Goal: Task Accomplishment & Management: Manage account settings

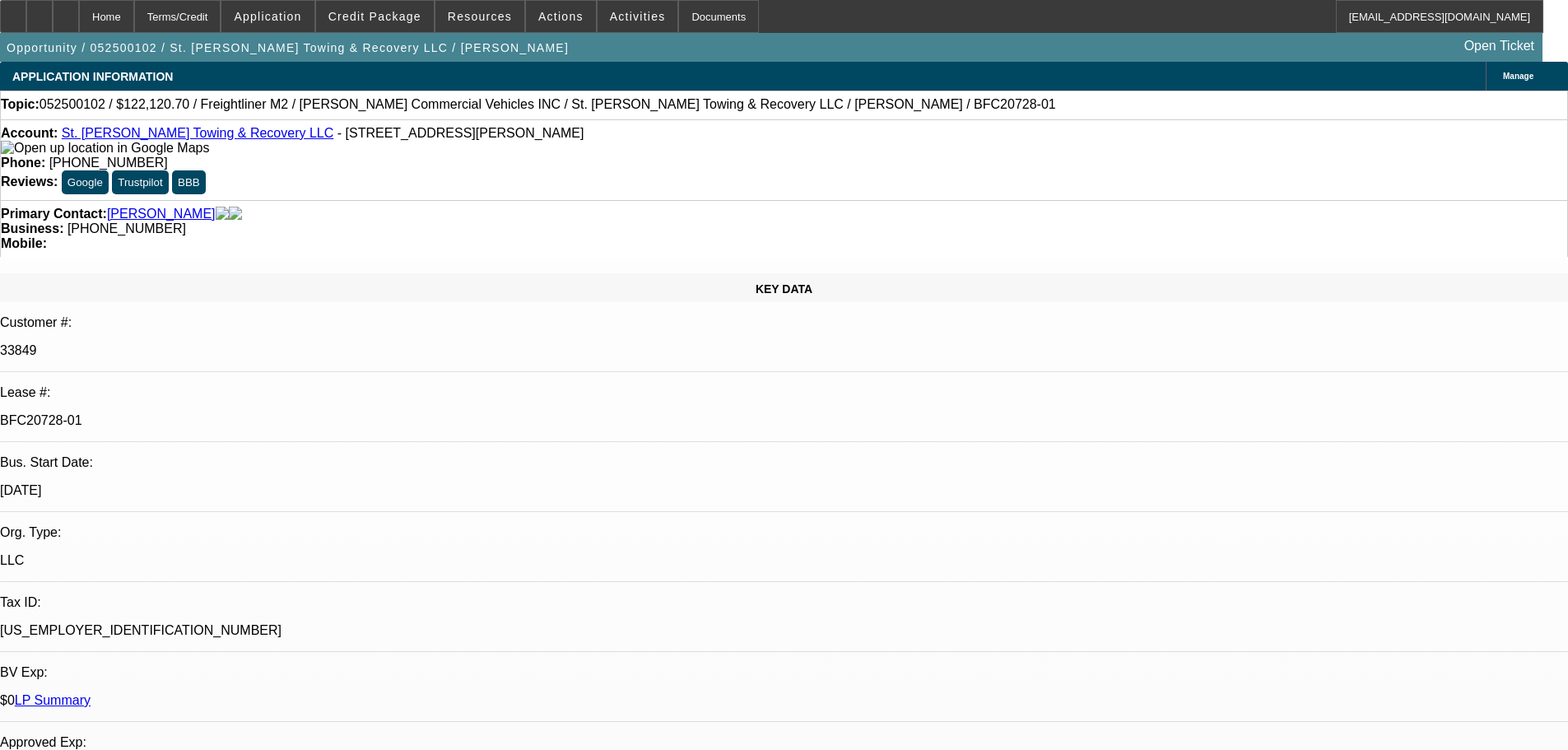
select select "0.15"
select select "0"
select select "0.15"
select select "0"
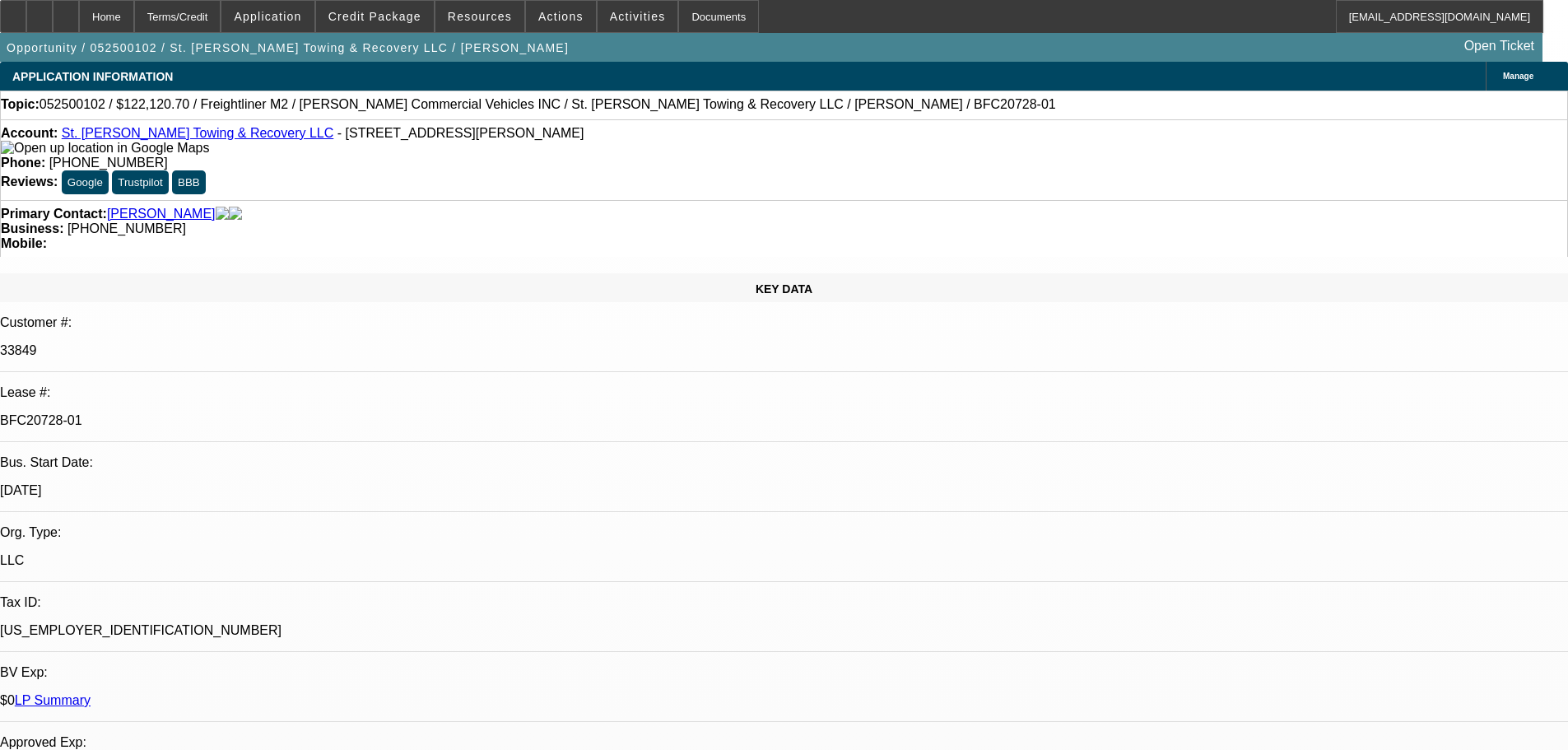
select select "0"
select select "0.15"
select select "0"
select select "0.15"
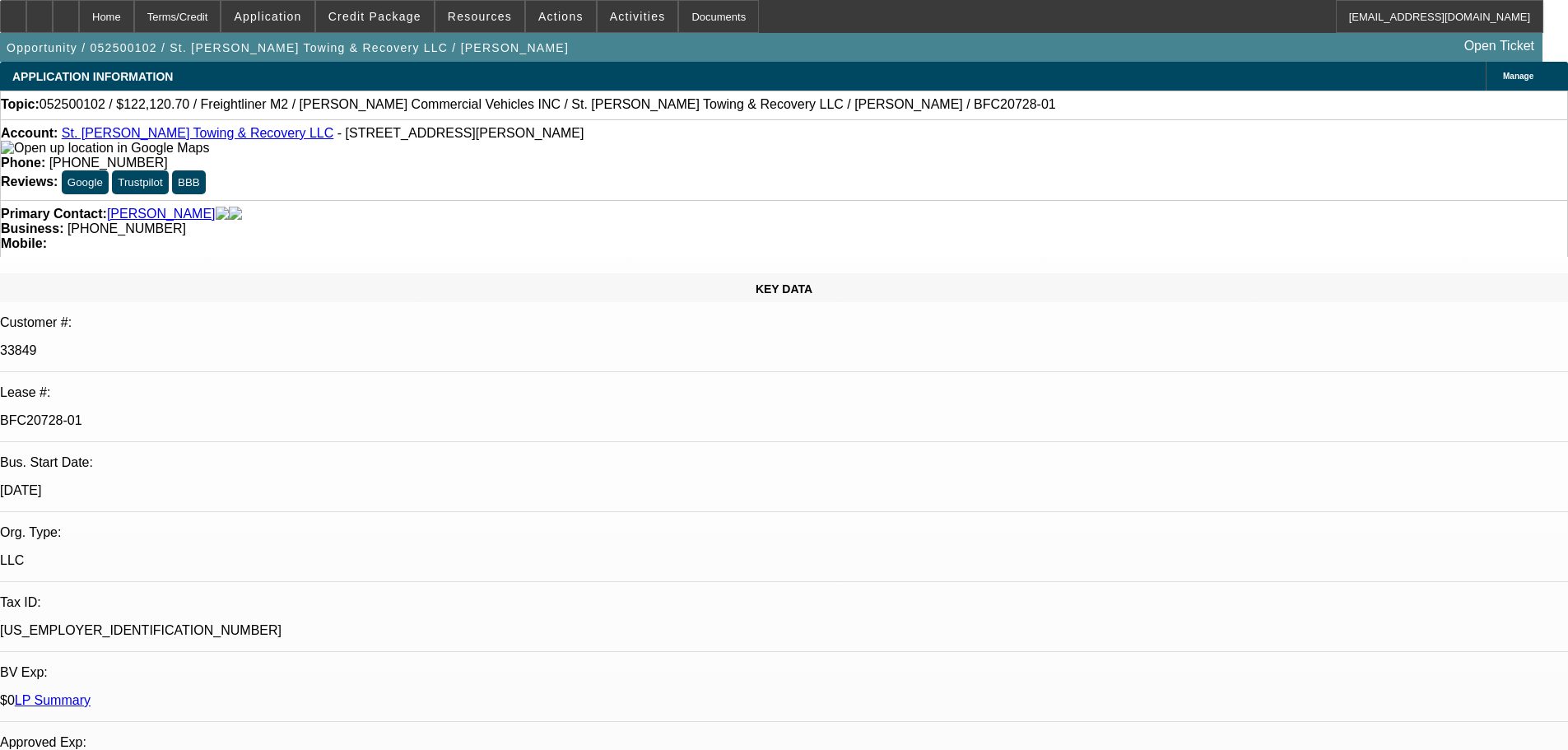
select select "0"
select select "2"
select select "6"
select select "2"
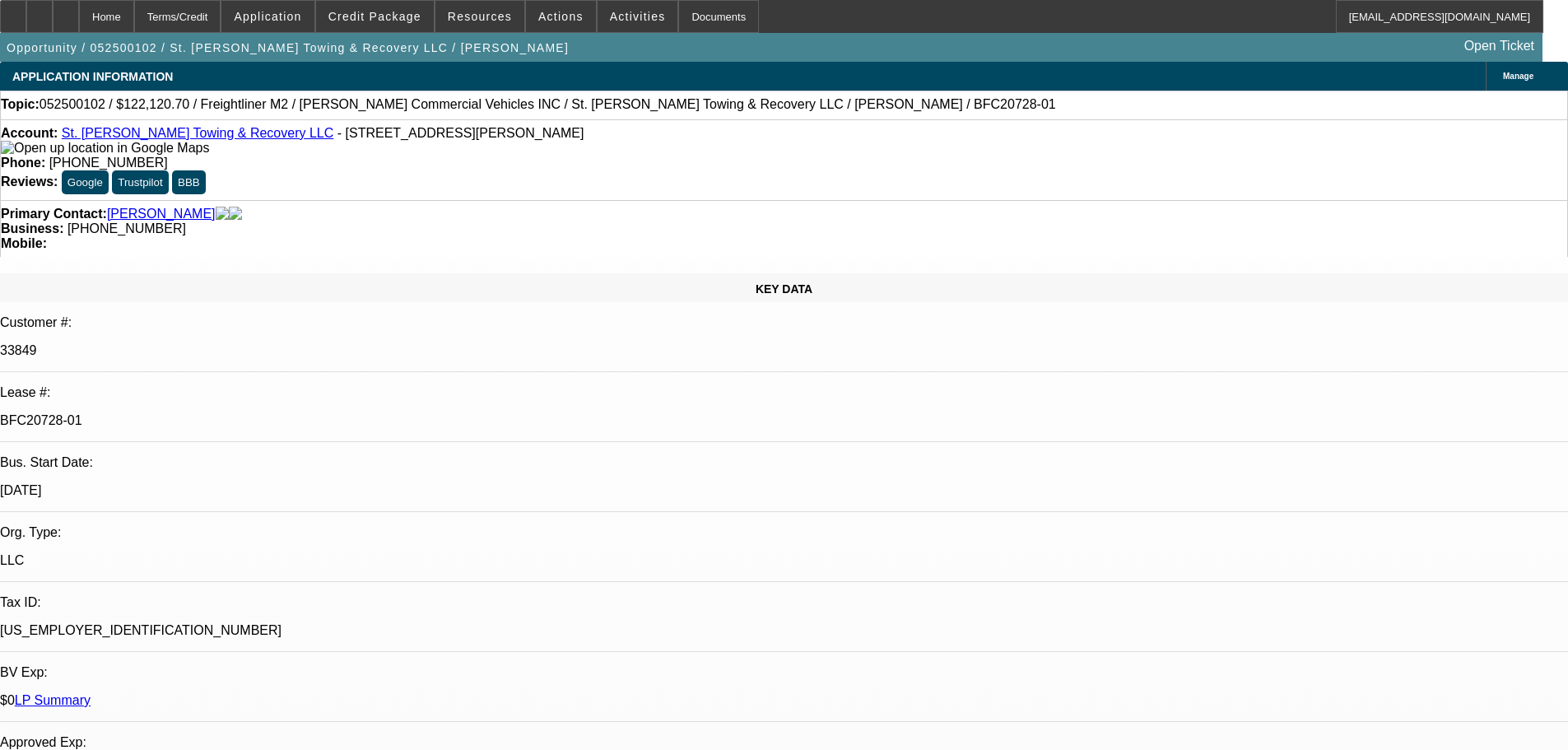
select select "6"
select select "2"
select select "6"
select select "2"
select select "6"
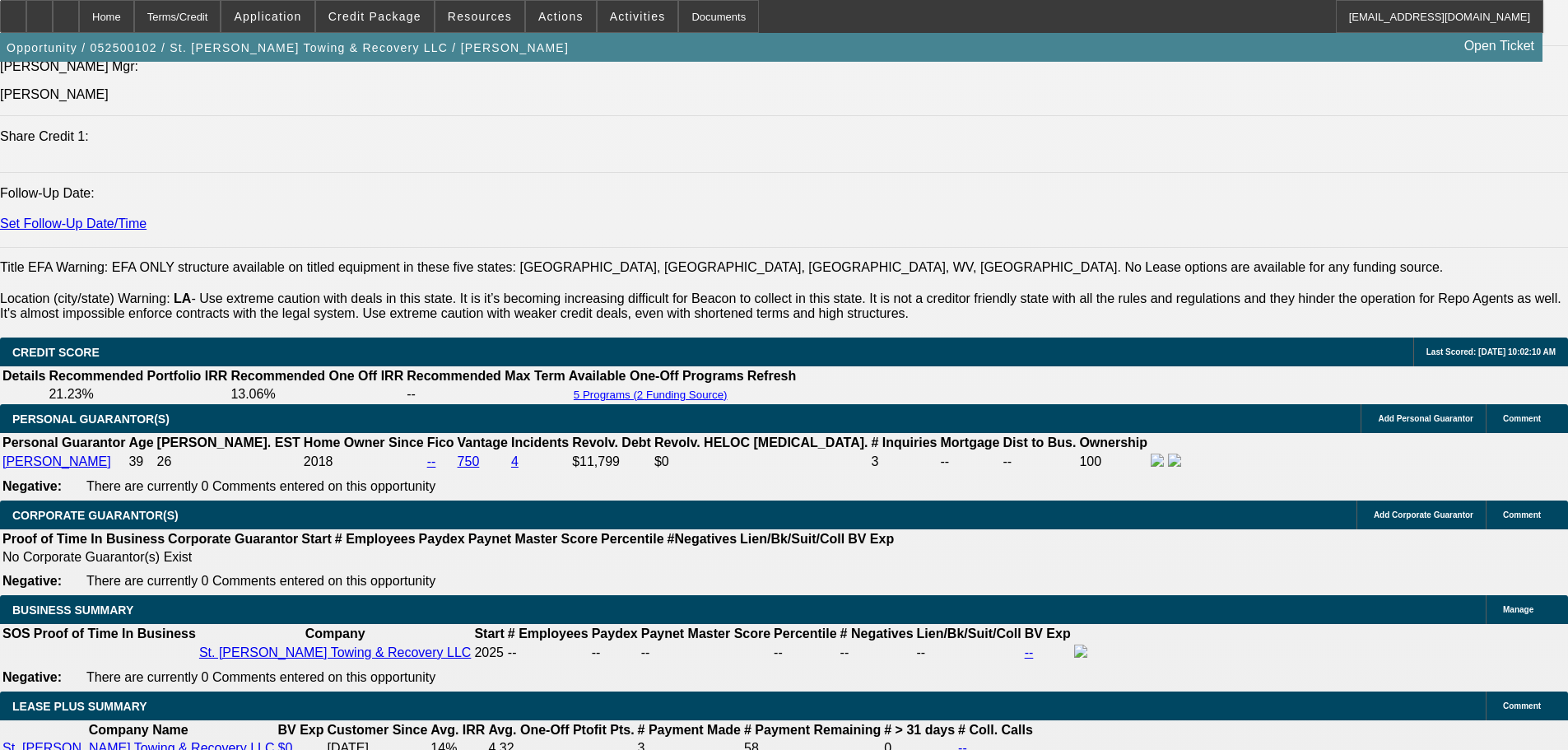
scroll to position [2468, 0]
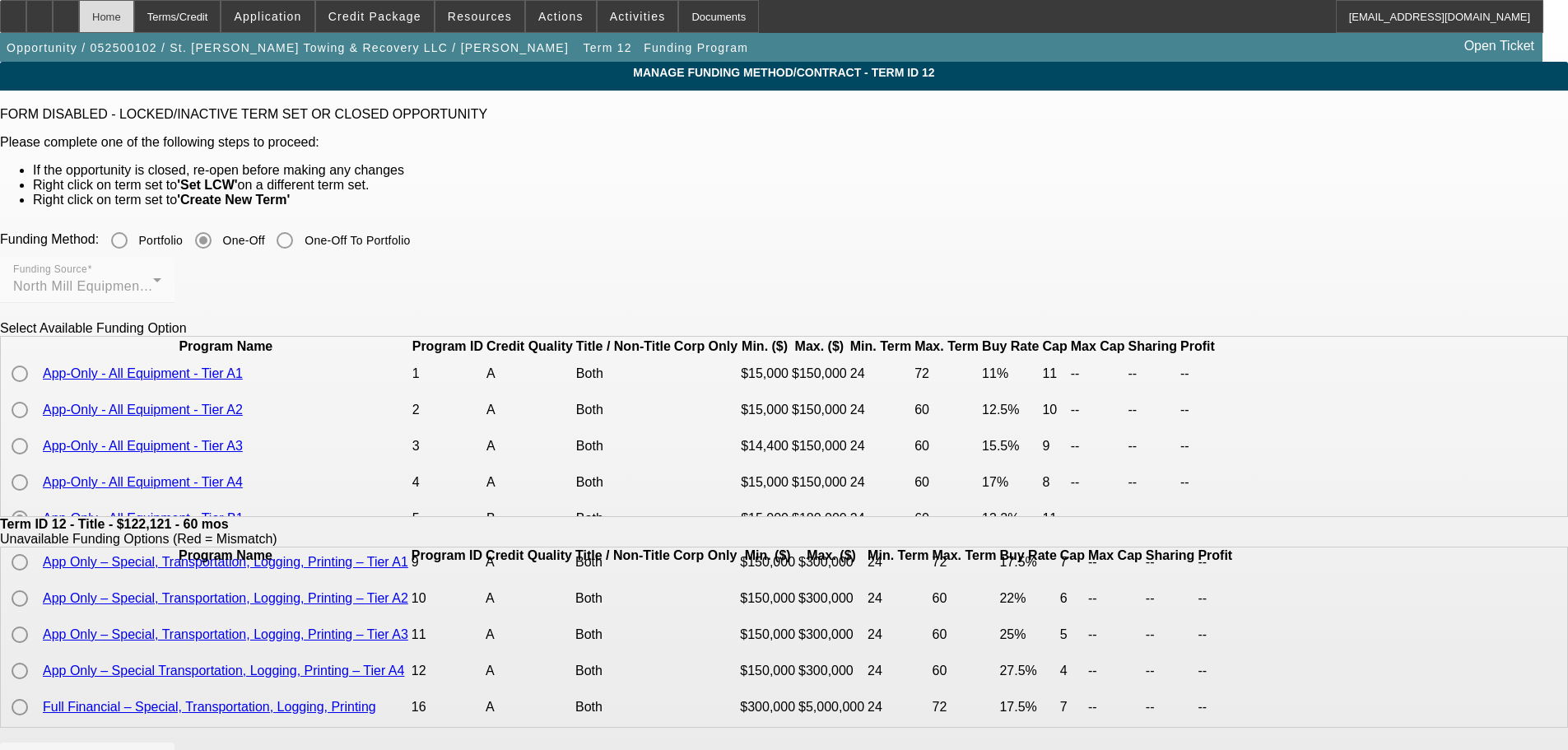
click at [135, 7] on div "Home" at bounding box center [106, 16] width 55 height 33
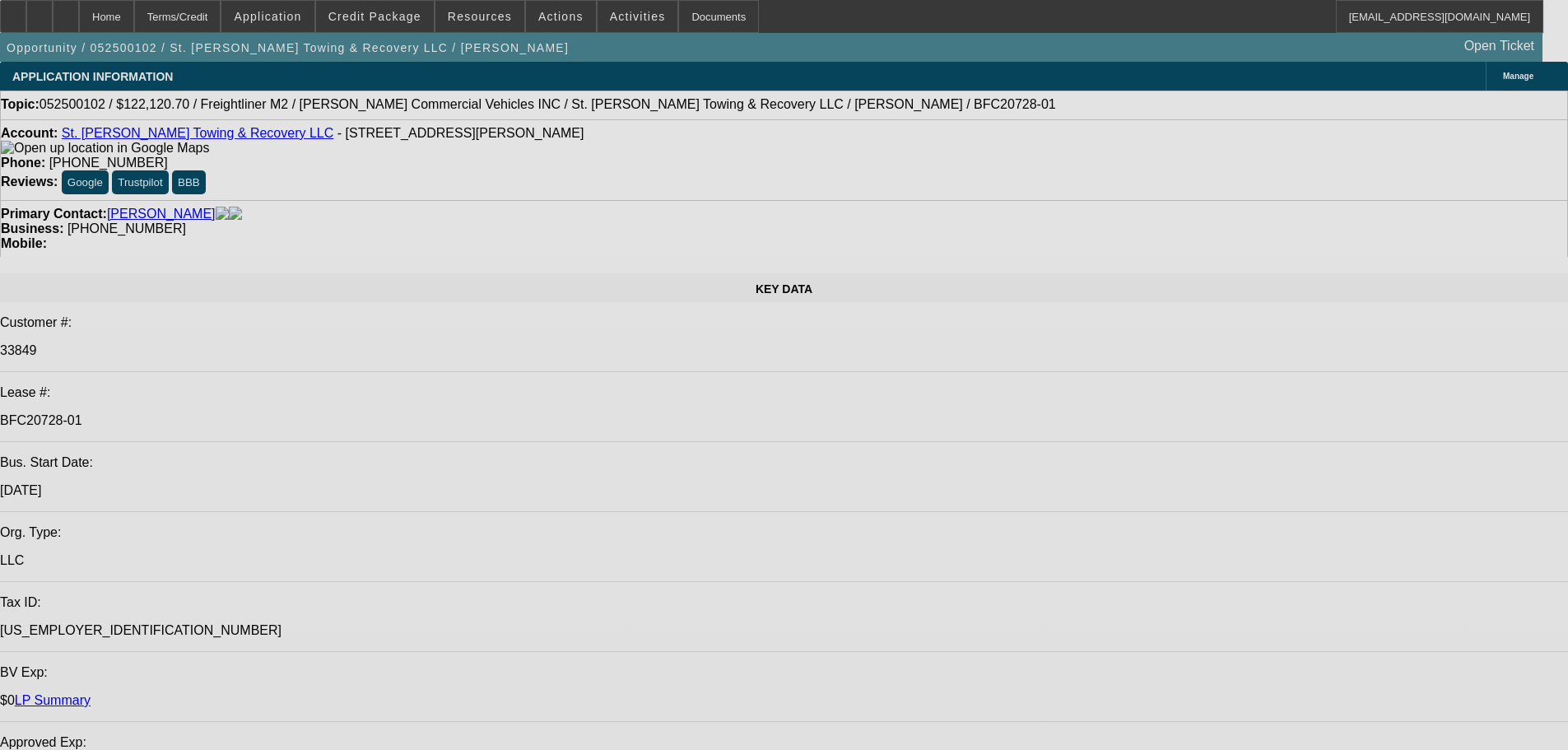
select select "0.15"
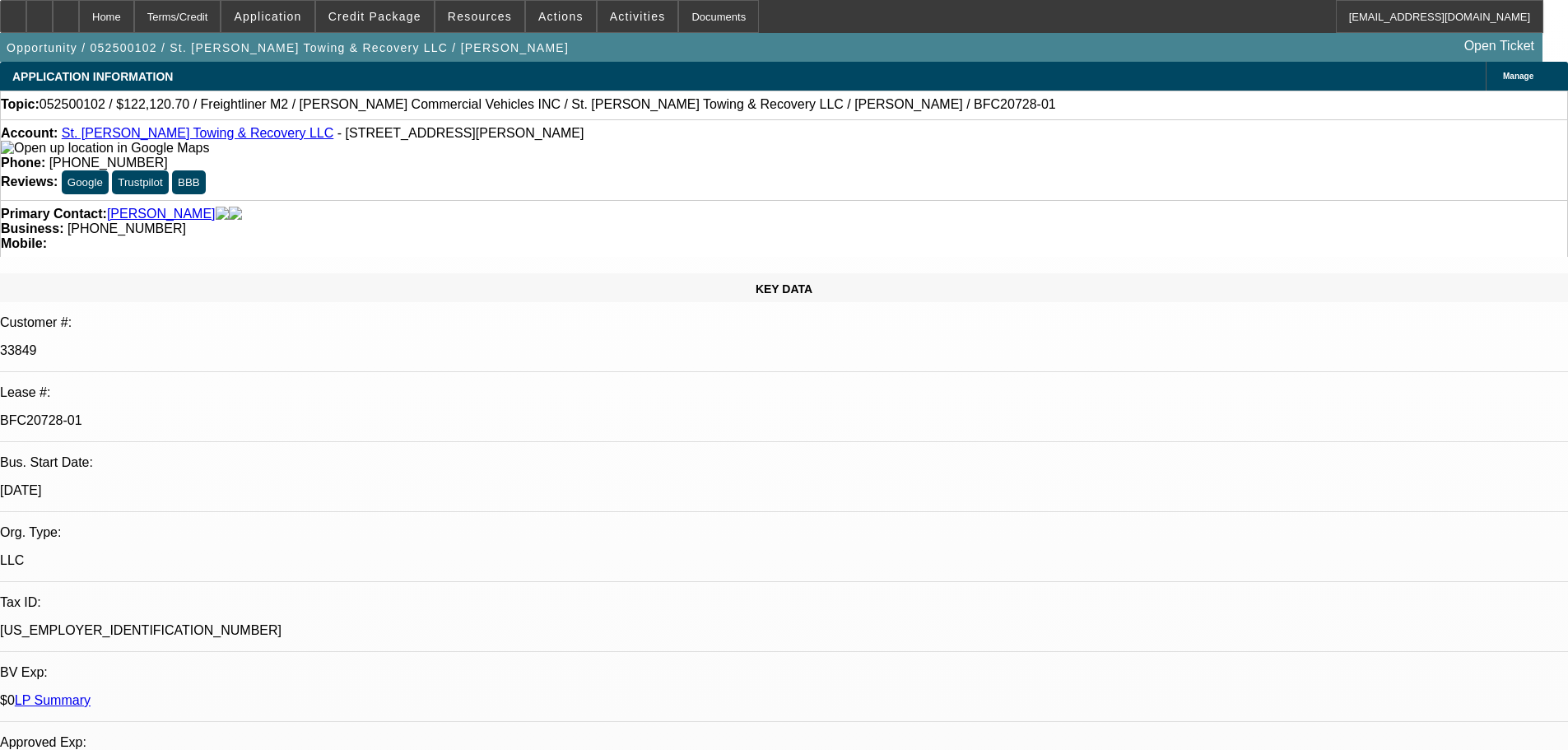
select select "0"
select select "2"
select select "0"
select select "6"
select select "0.15"
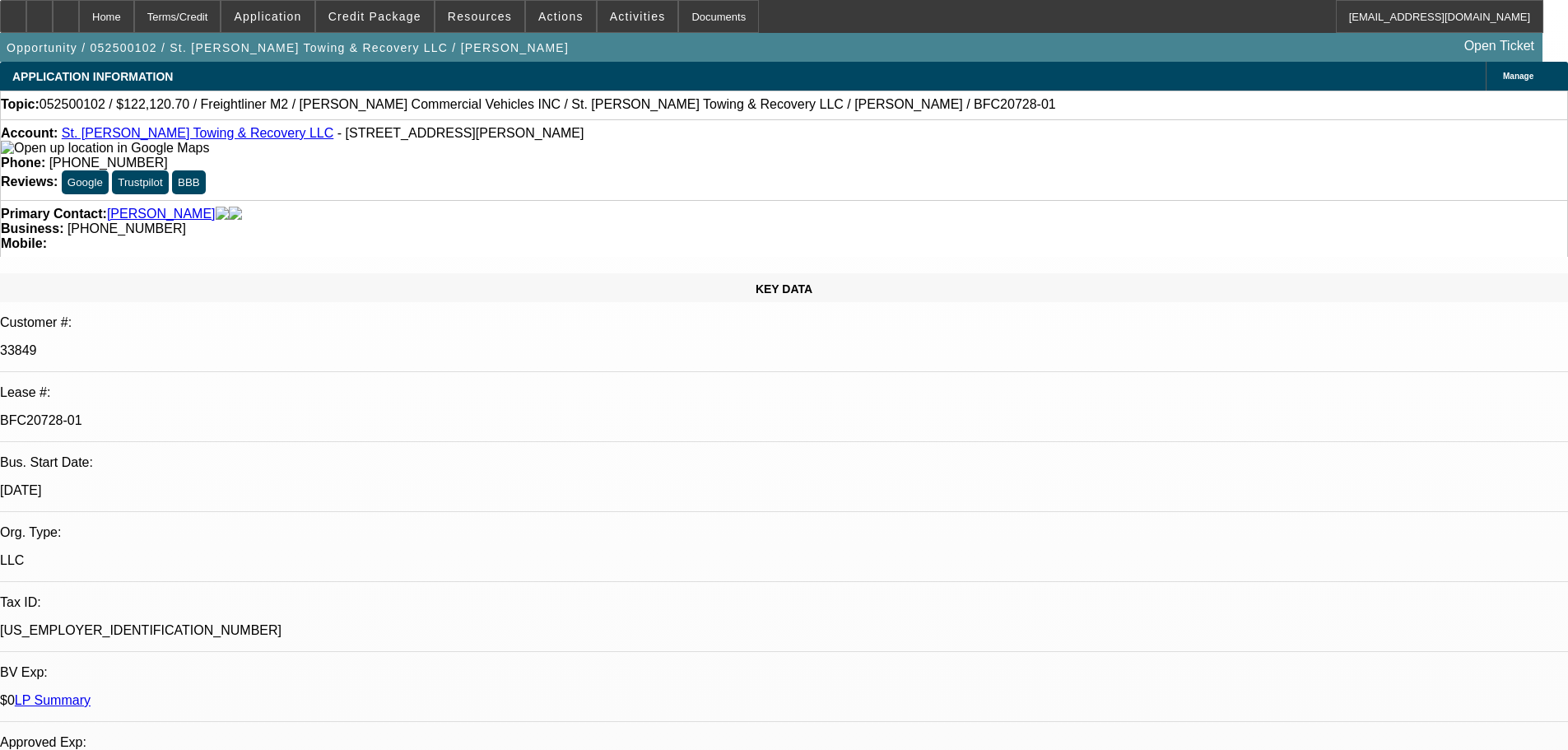
select select "0"
select select "2"
select select "0"
select select "6"
select select "0.15"
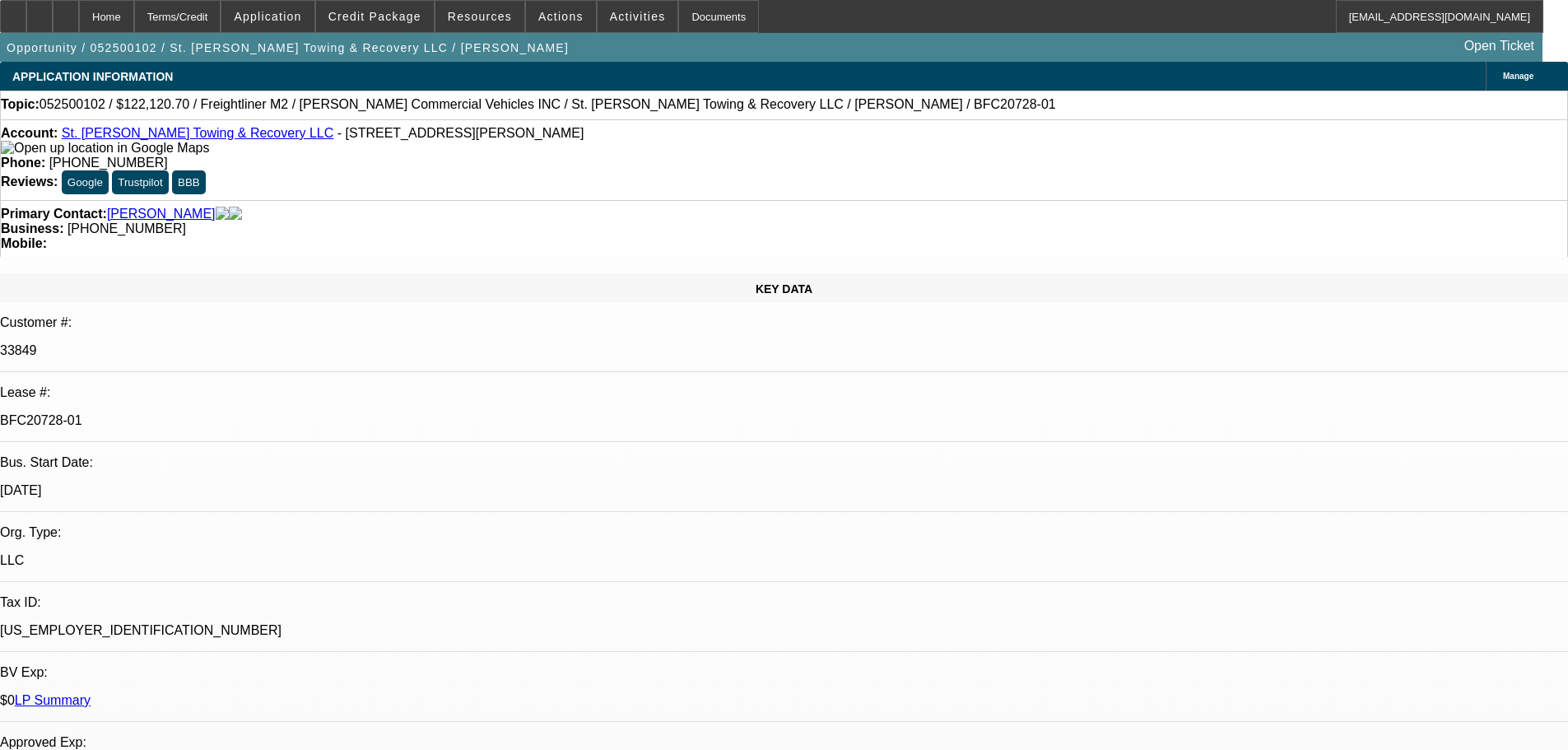
select select "0"
select select "2"
select select "0"
select select "6"
select select "0.15"
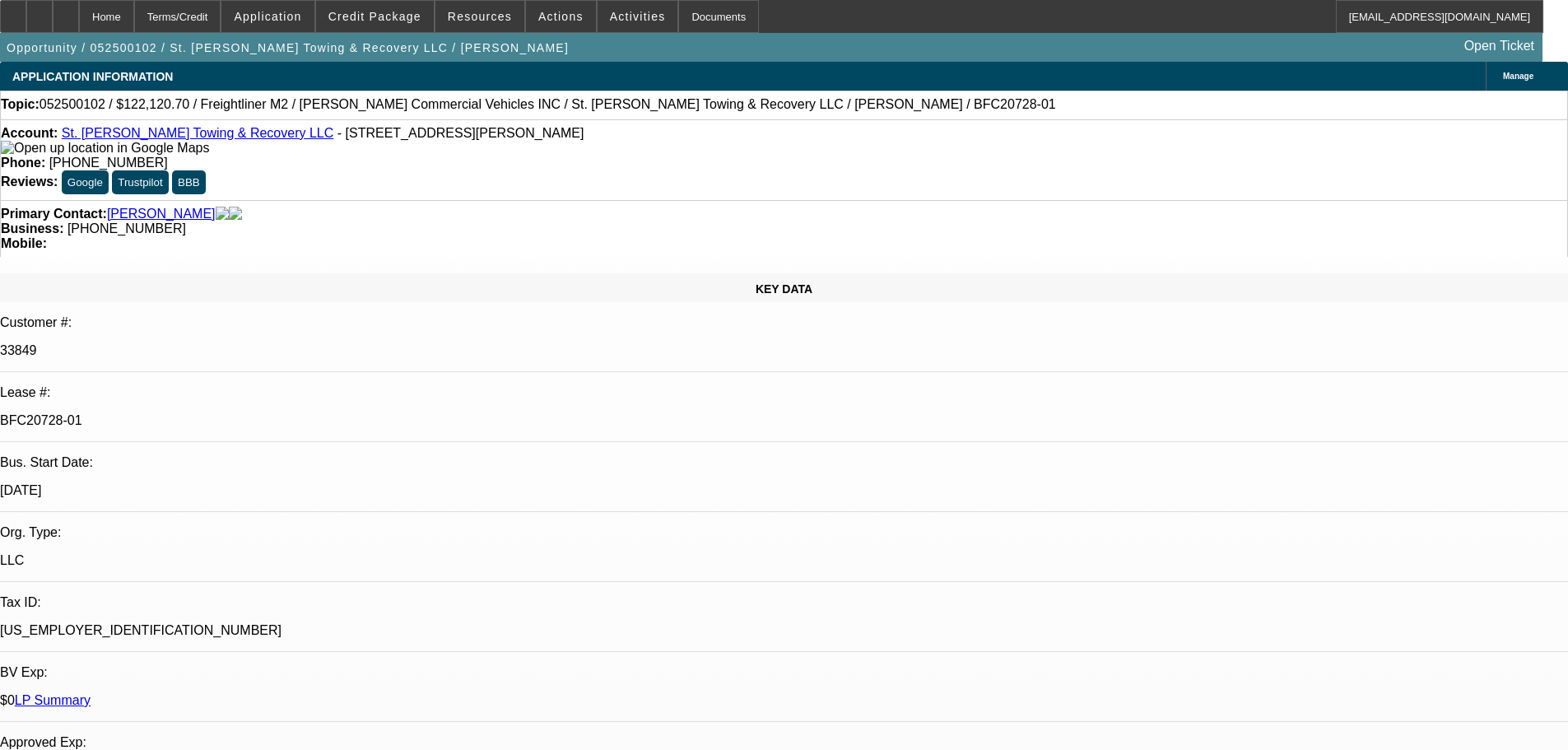
select select "0"
select select "2"
select select "0"
select select "6"
click at [289, 2] on span at bounding box center [267, 16] width 92 height 39
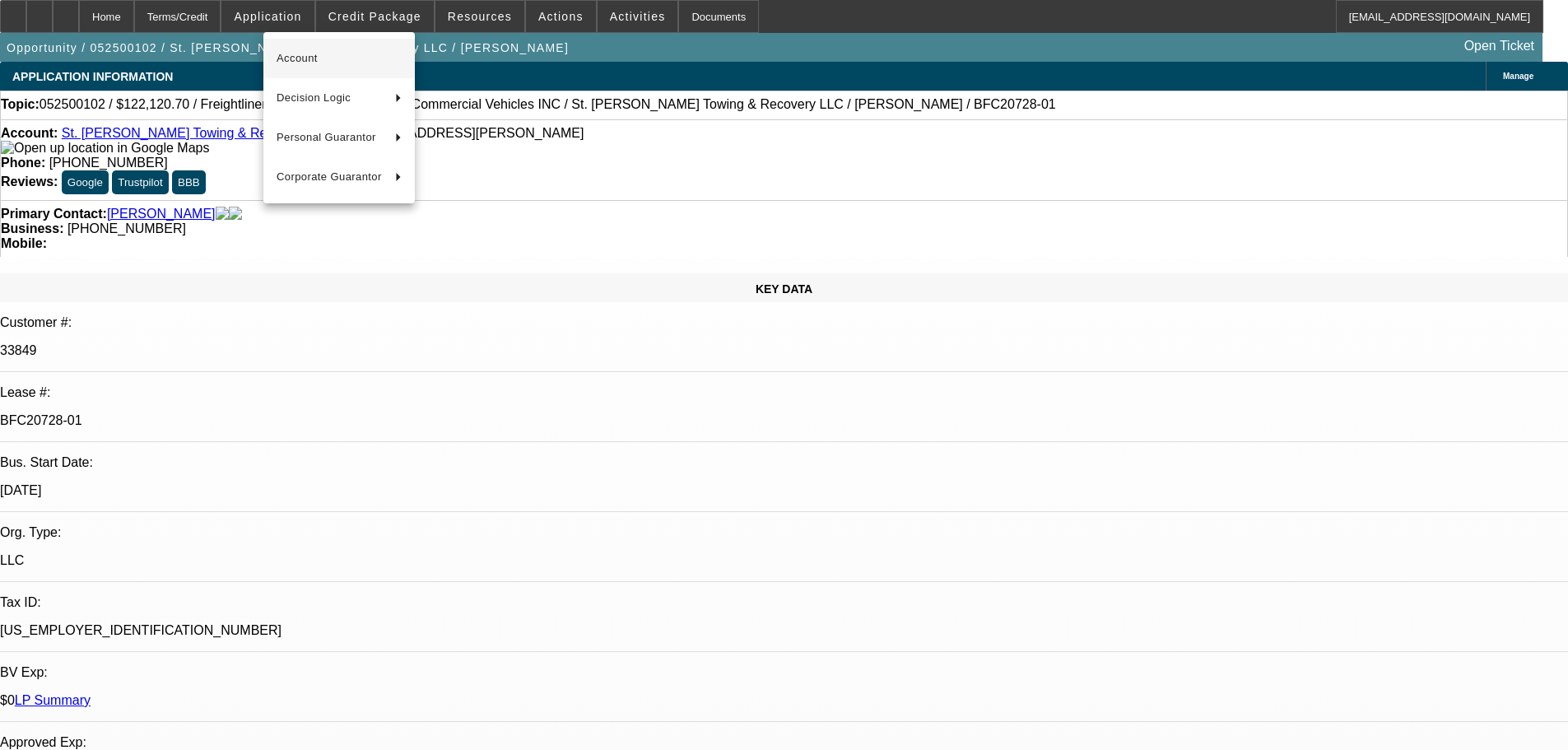
click at [305, 53] on span "Account" at bounding box center [339, 59] width 125 height 20
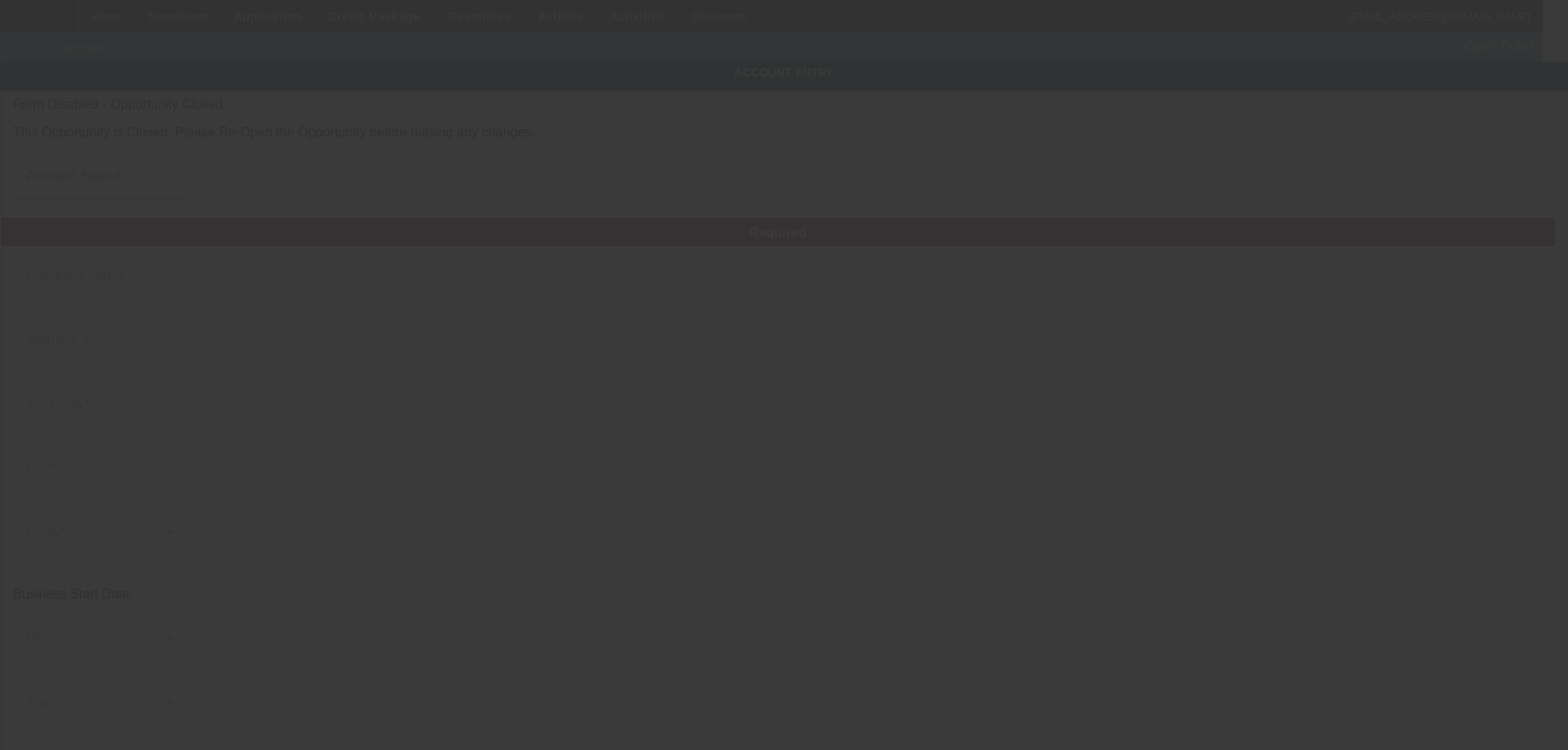
type input "St. [PERSON_NAME] Towing & Recovery LLC"
type input "[STREET_ADDRESS][PERSON_NAME]"
type input "70570"
type input "Opelousas"
type input "[PHONE_NUMBER]"
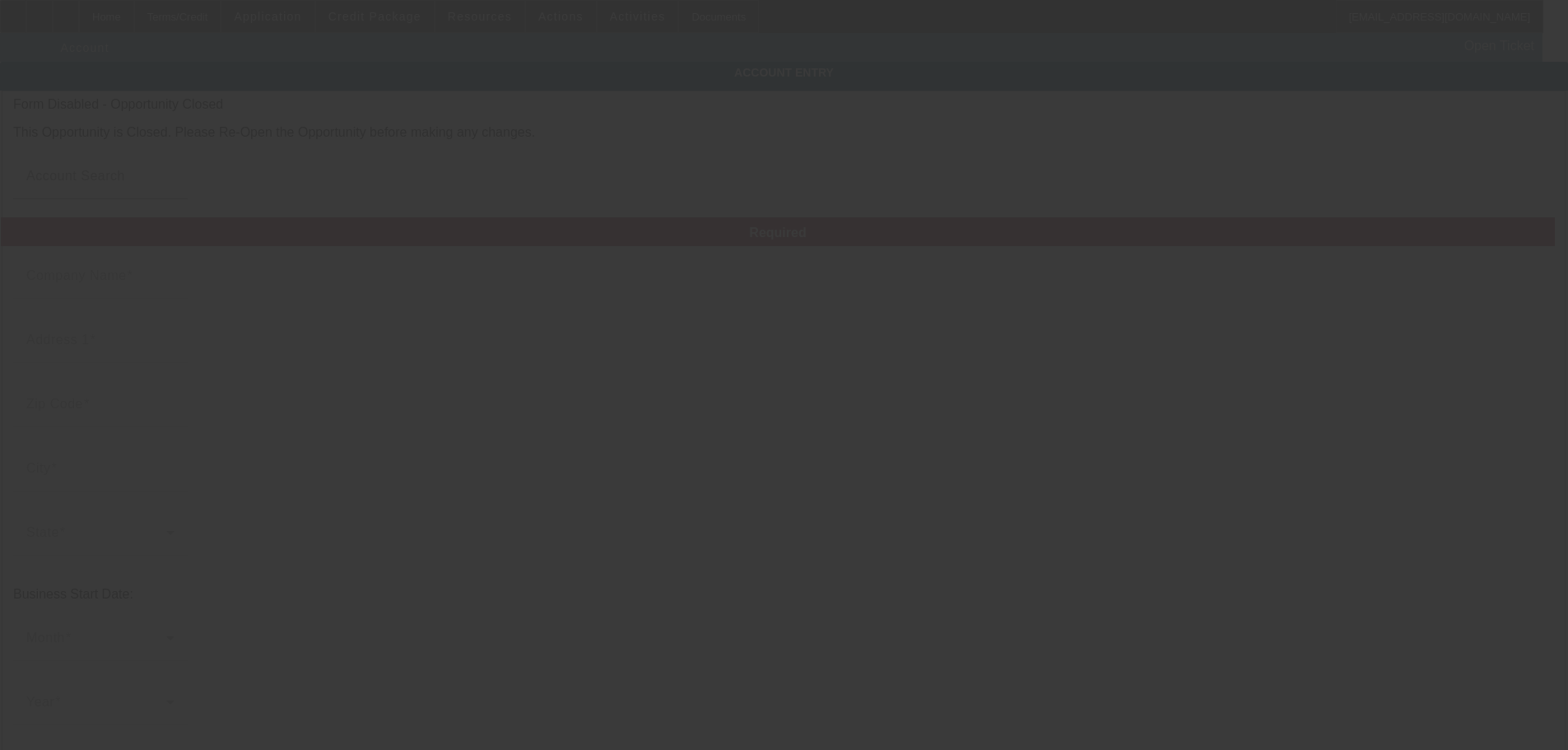
type input "[GEOGRAPHIC_DATA]"
type input "[US_EMPLOYER_IDENTIFICATION_NUMBER]"
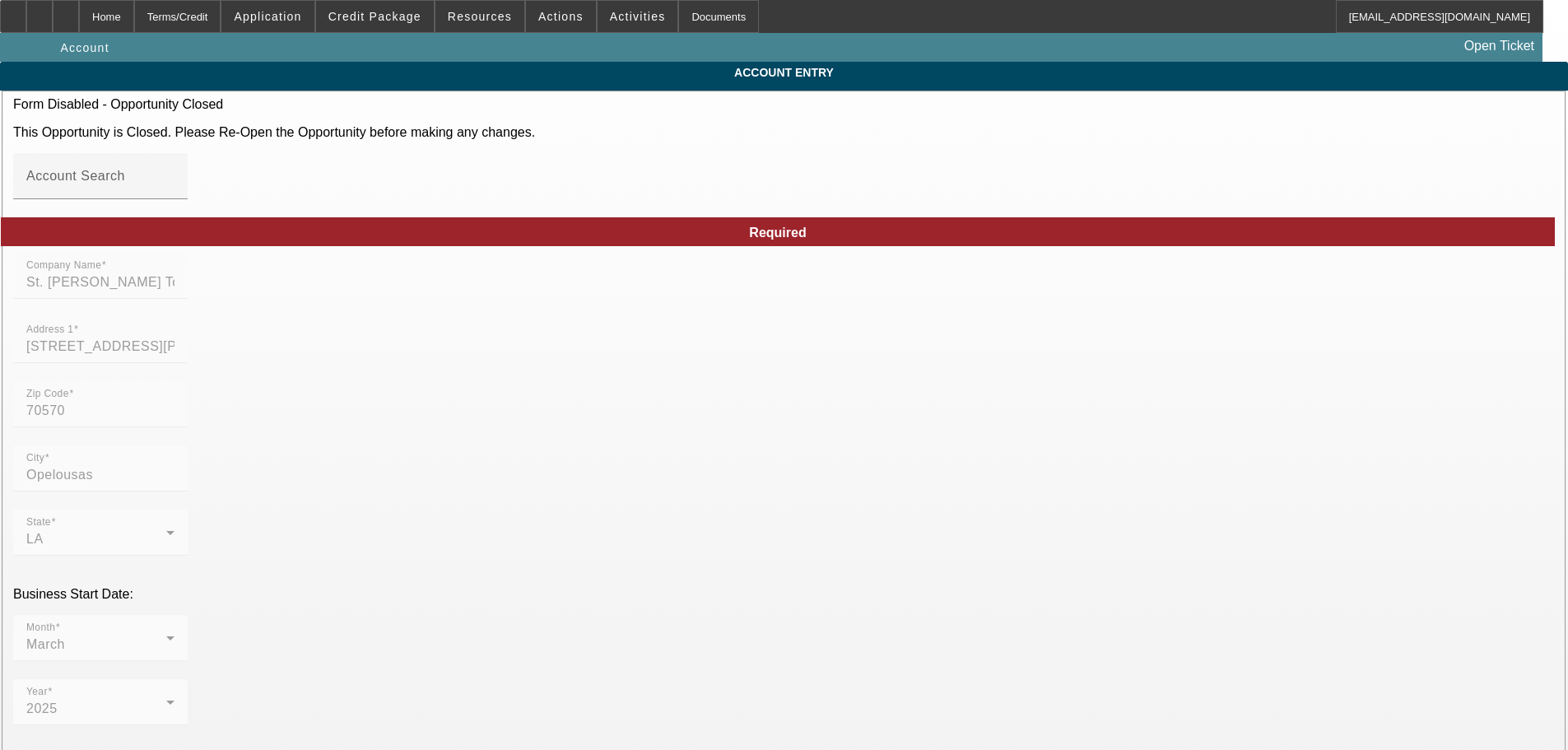
type input "[DATE]"
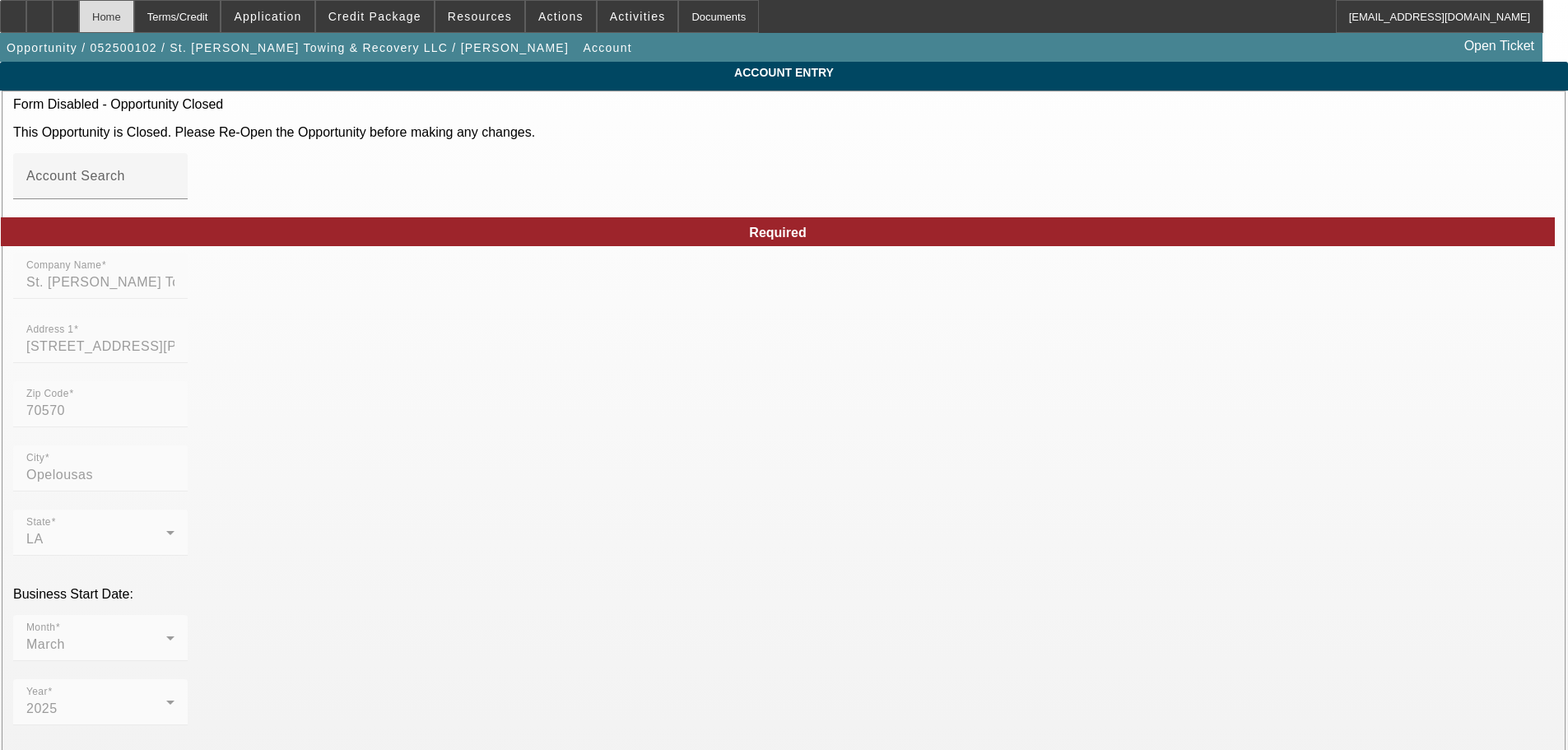
click at [135, 14] on div "Home" at bounding box center [106, 16] width 55 height 33
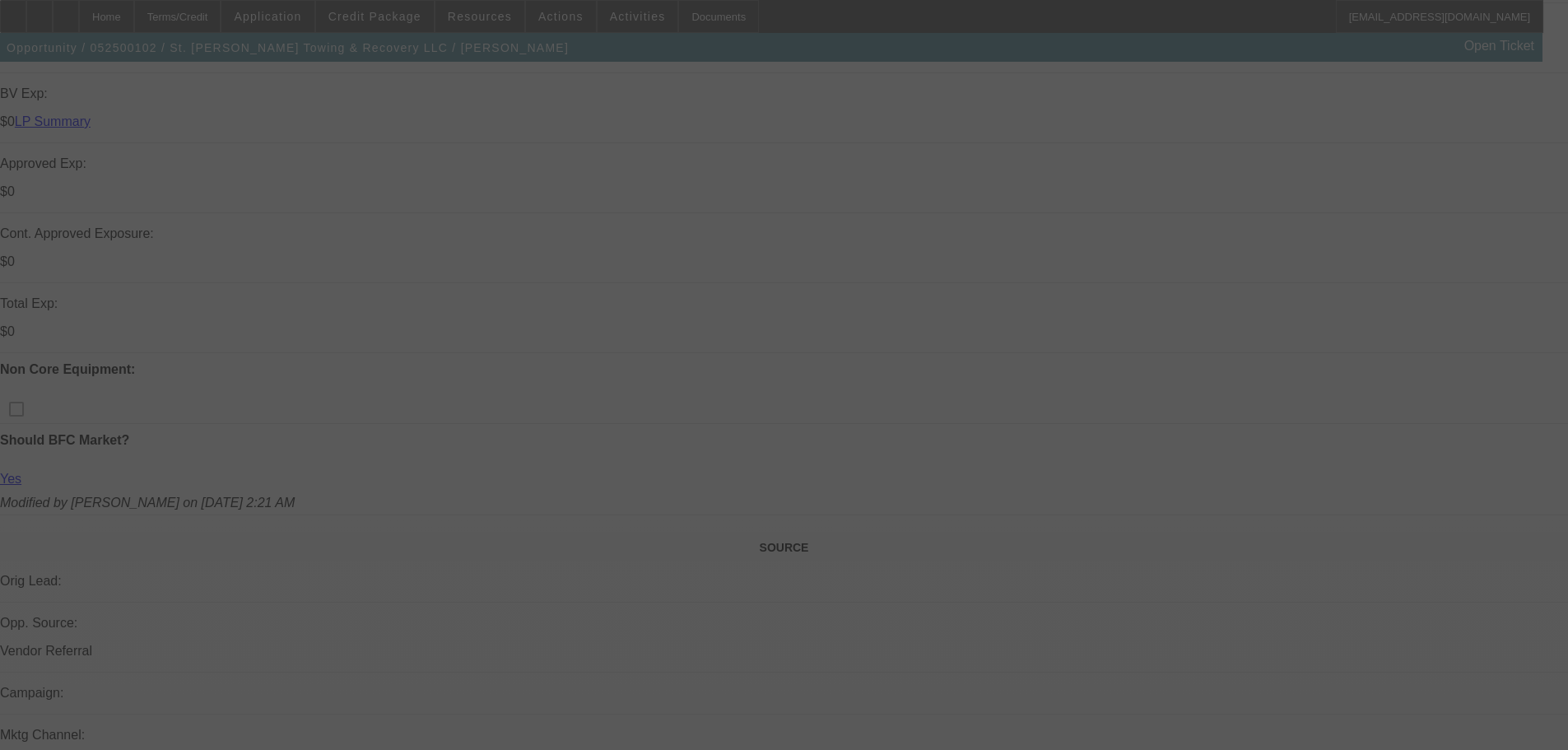
scroll to position [899, 0]
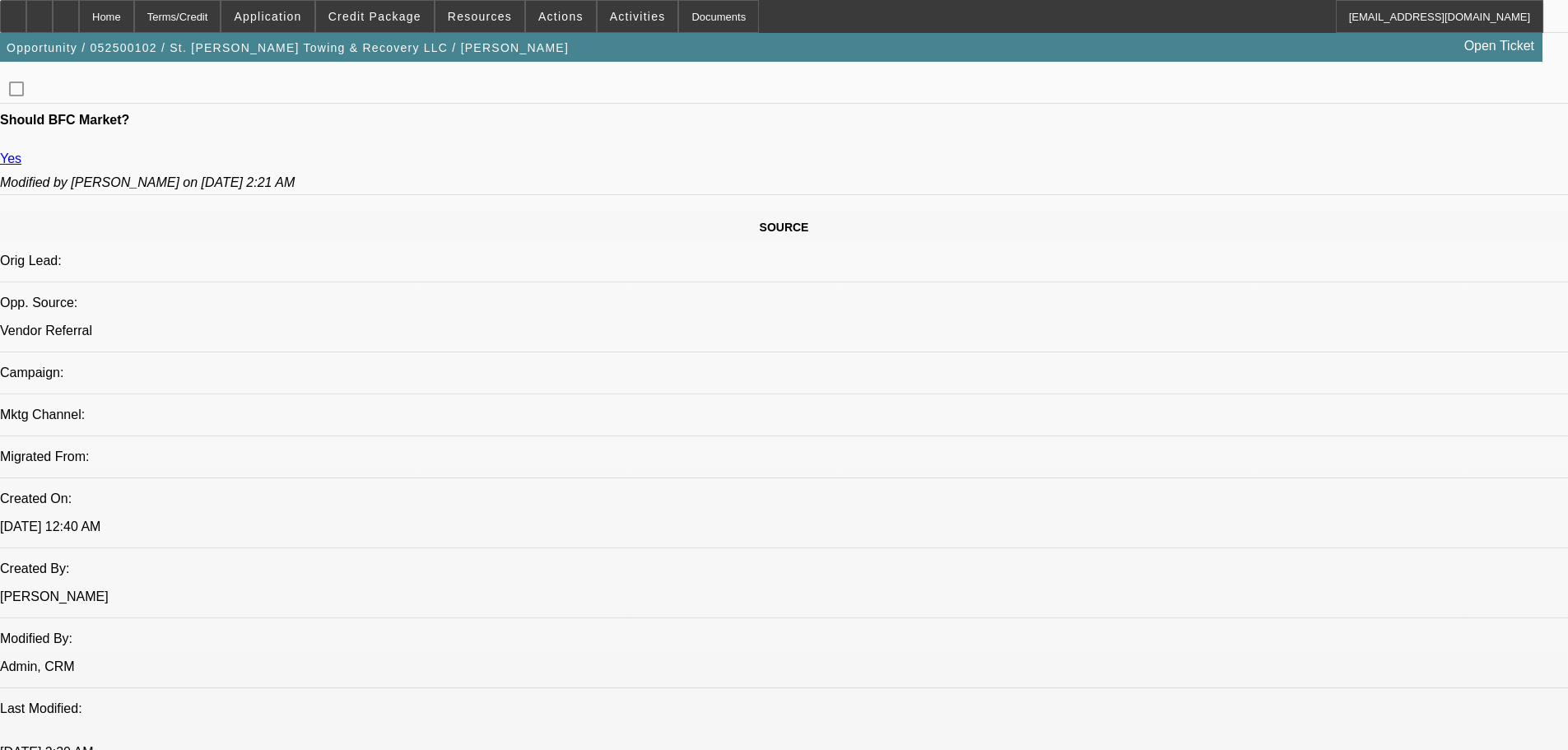
select select "0.15"
select select "0"
select select "2"
select select "0"
select select "6"
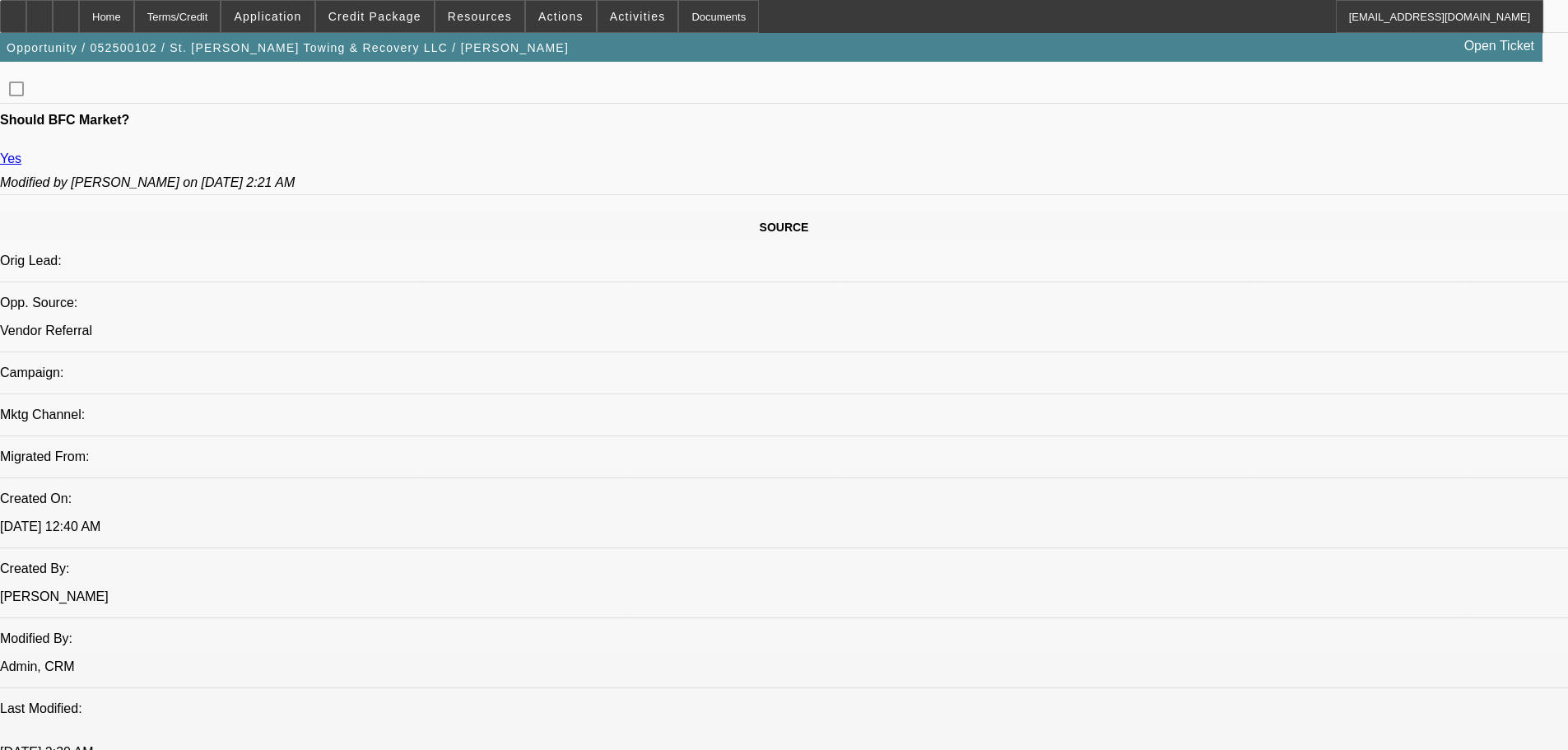
select select "0.15"
select select "0"
select select "2"
select select "0"
select select "6"
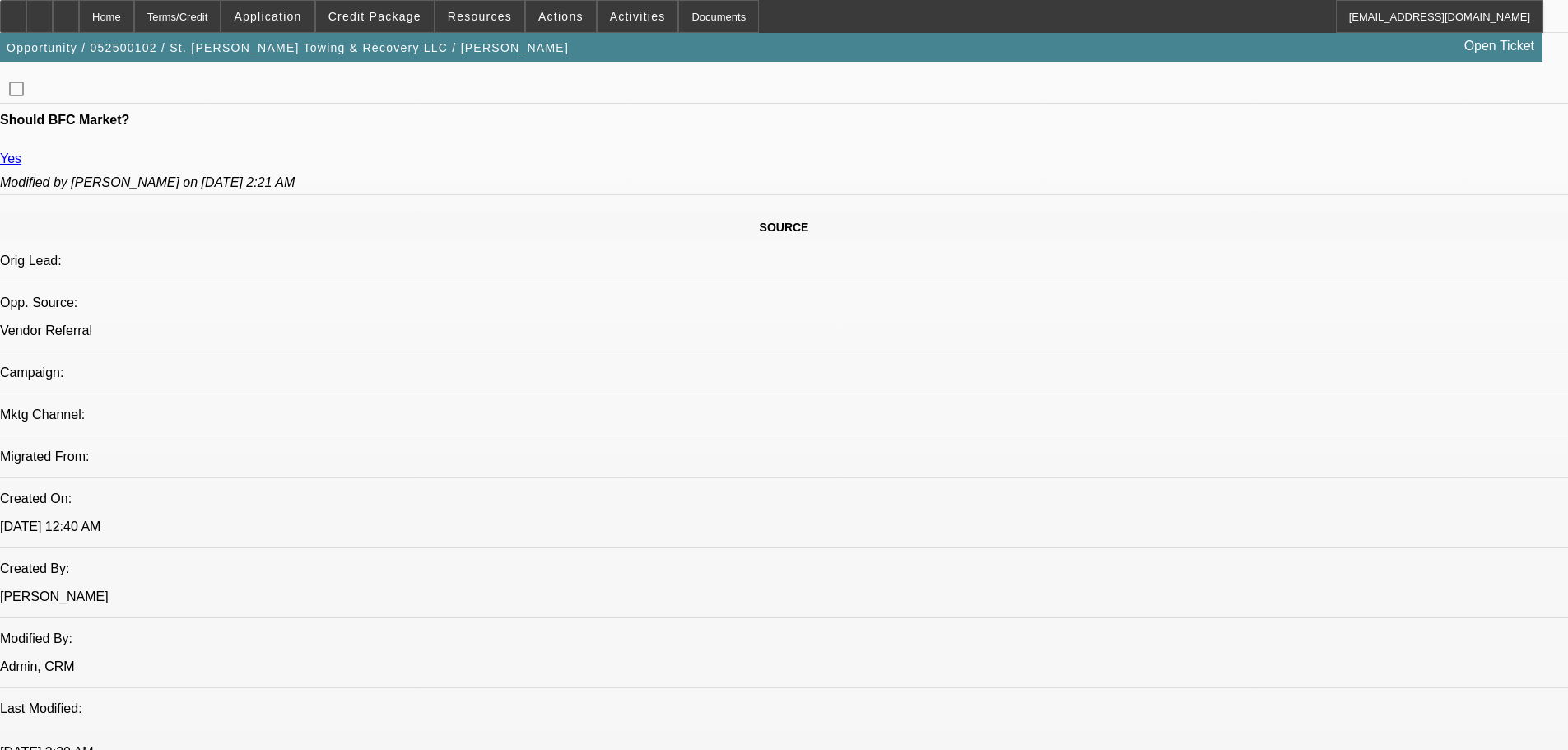
select select "0.15"
select select "0"
select select "2"
select select "0"
select select "6"
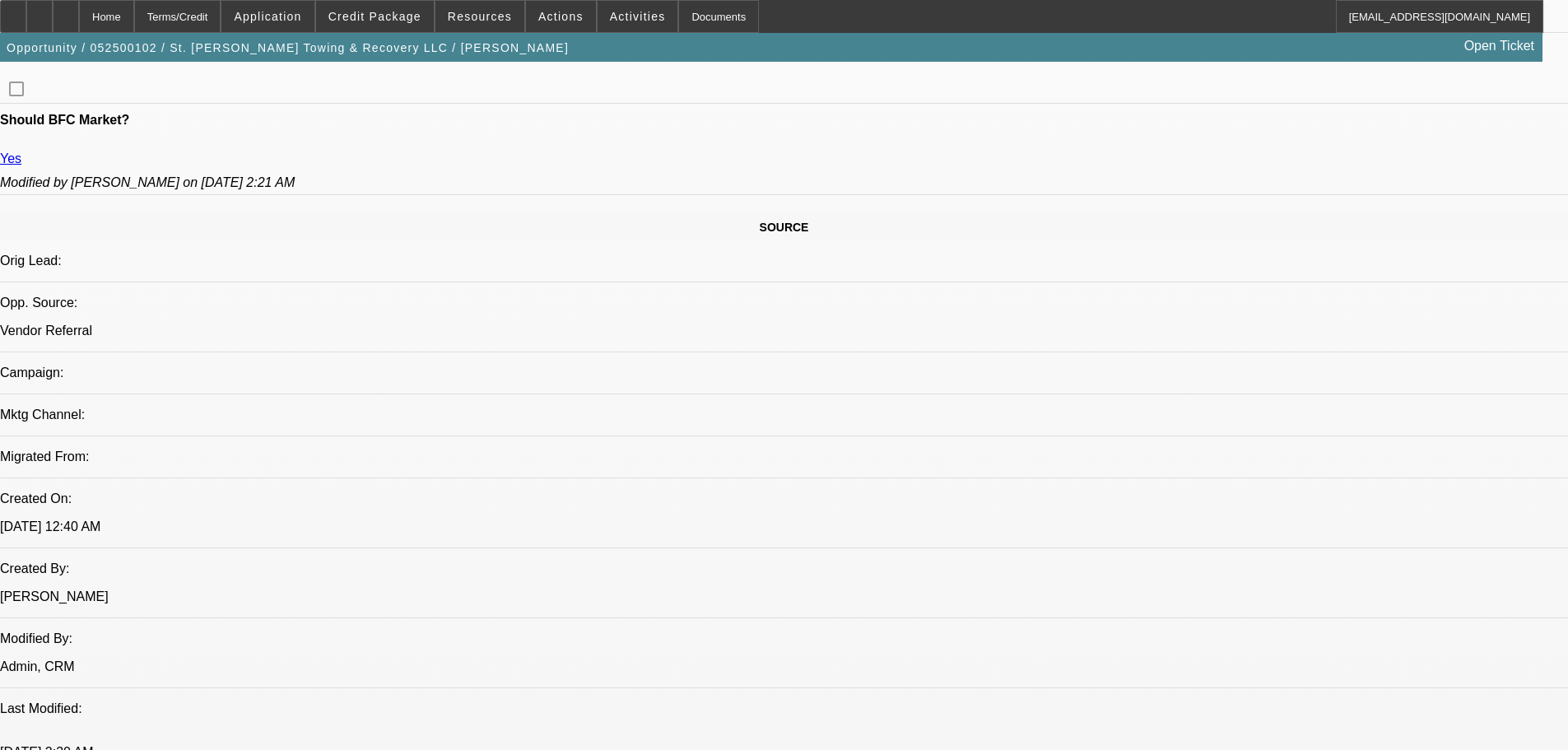
select select "0.15"
select select "0"
select select "2"
select select "0"
select select "6"
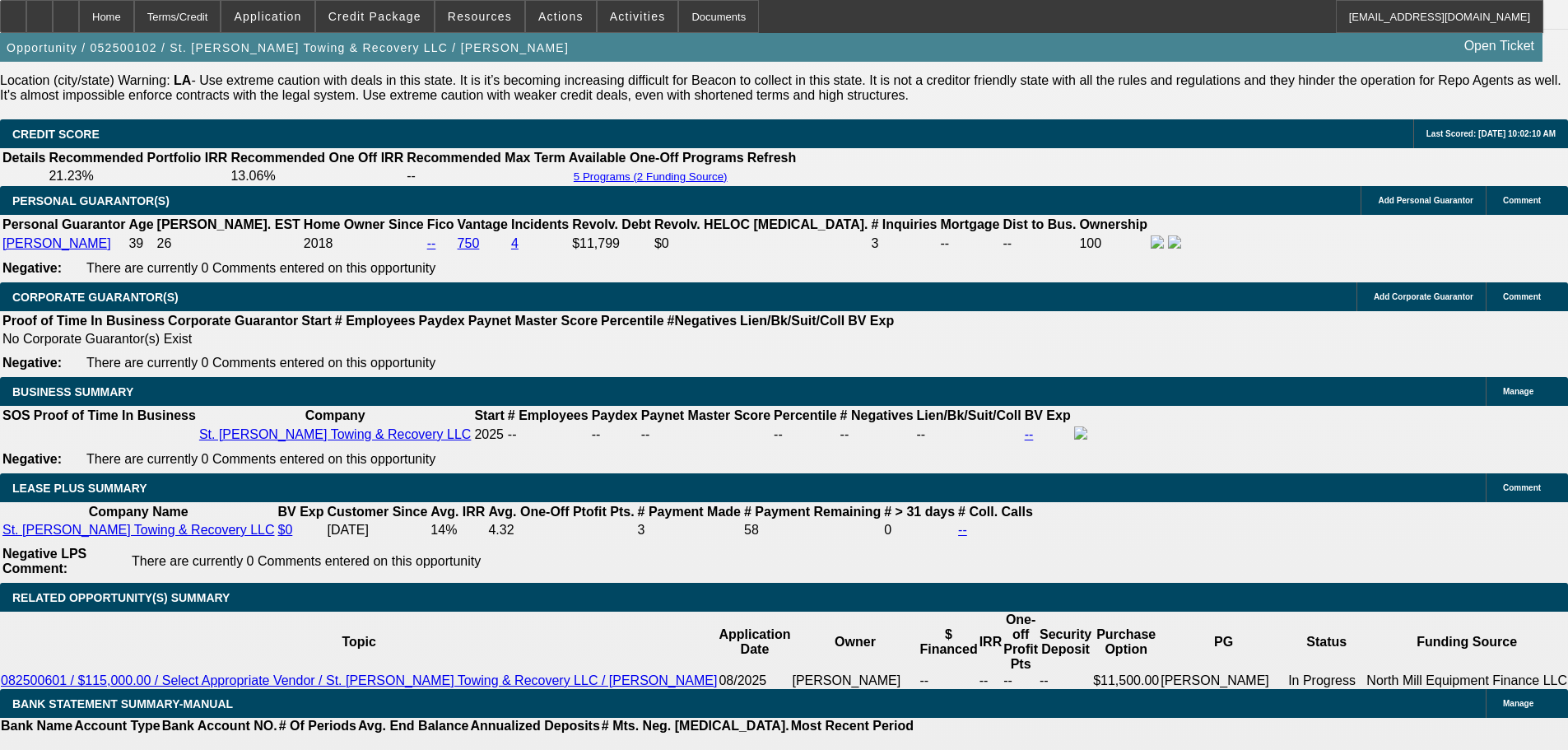
scroll to position [2461, 0]
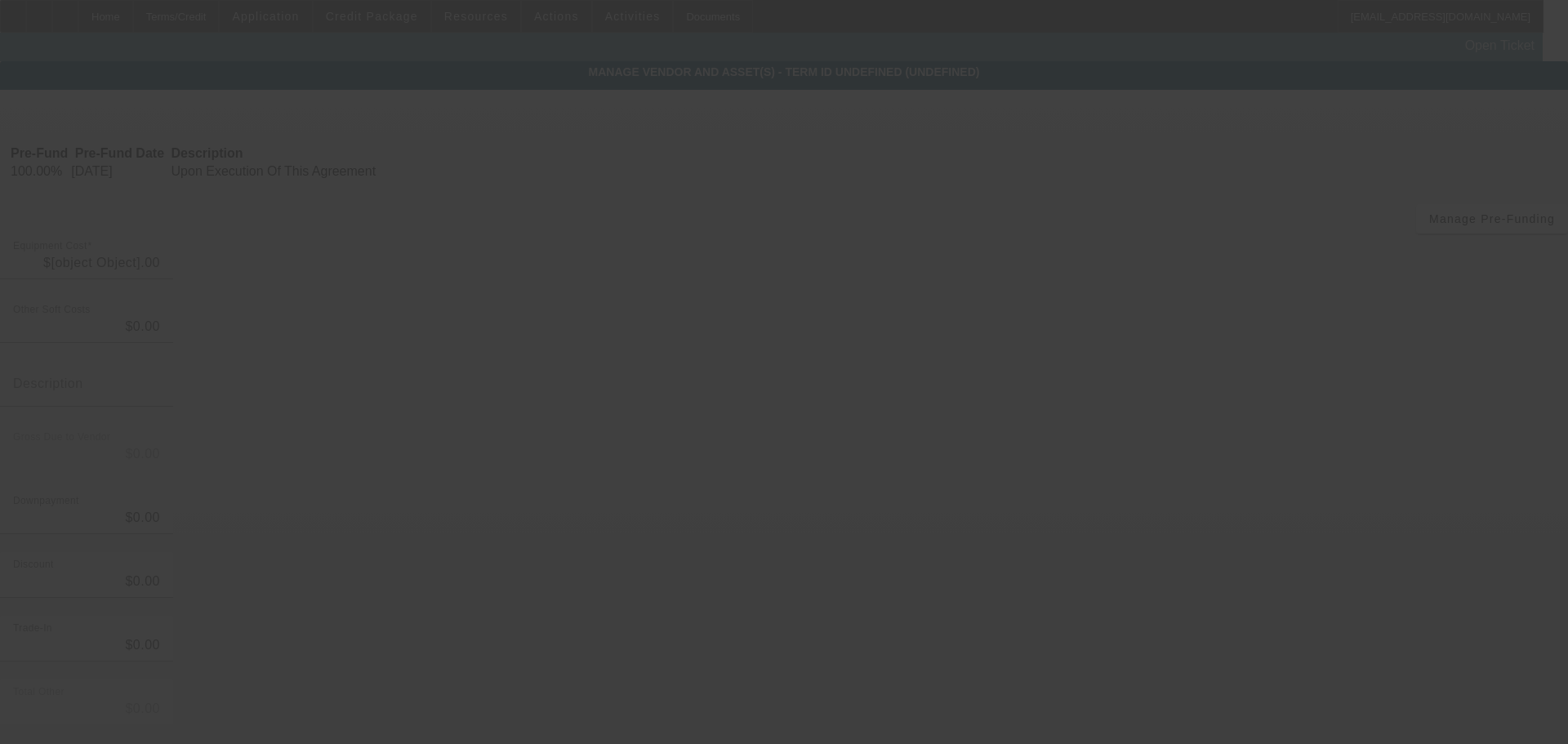
type input "$143,671.41"
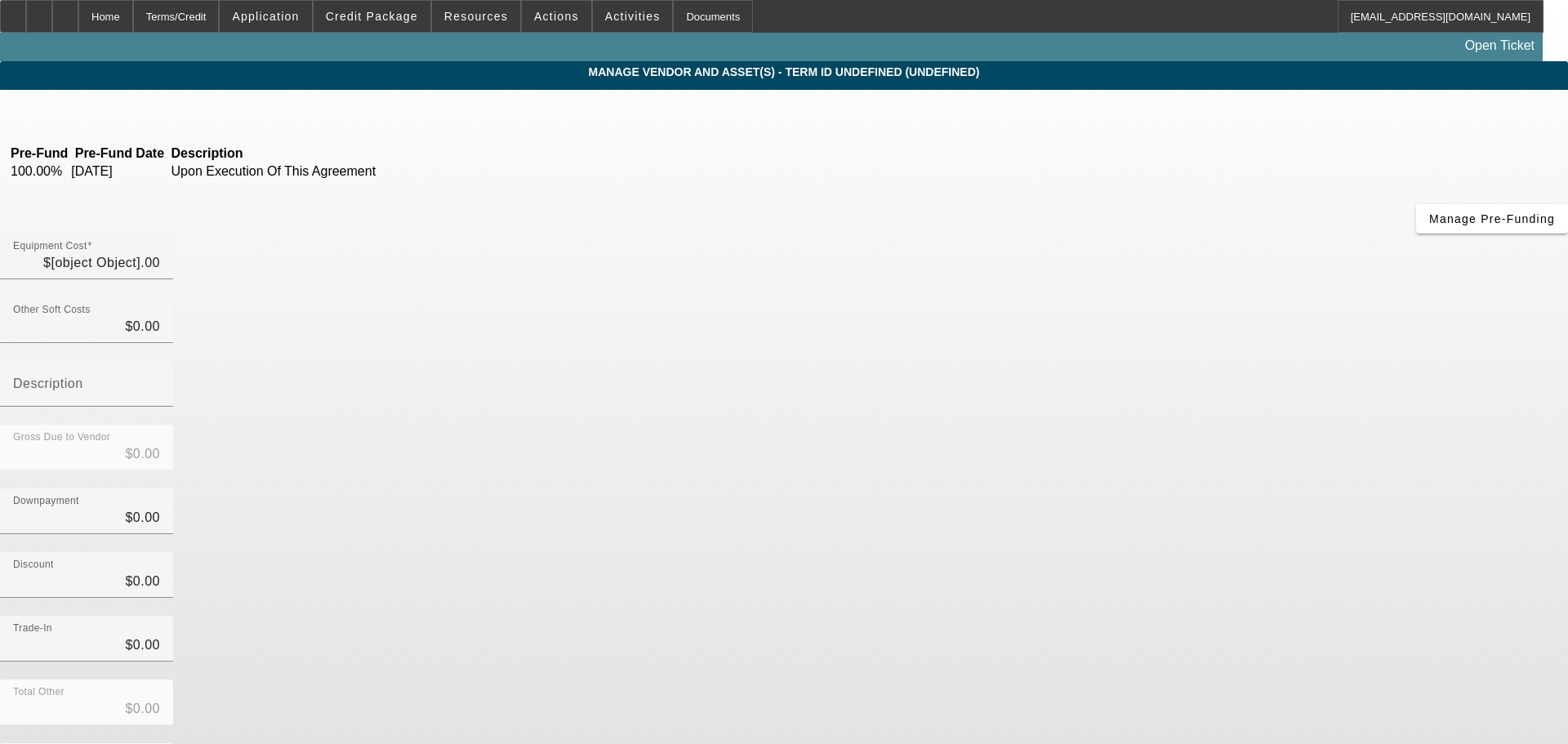
type input "$143,671.41"
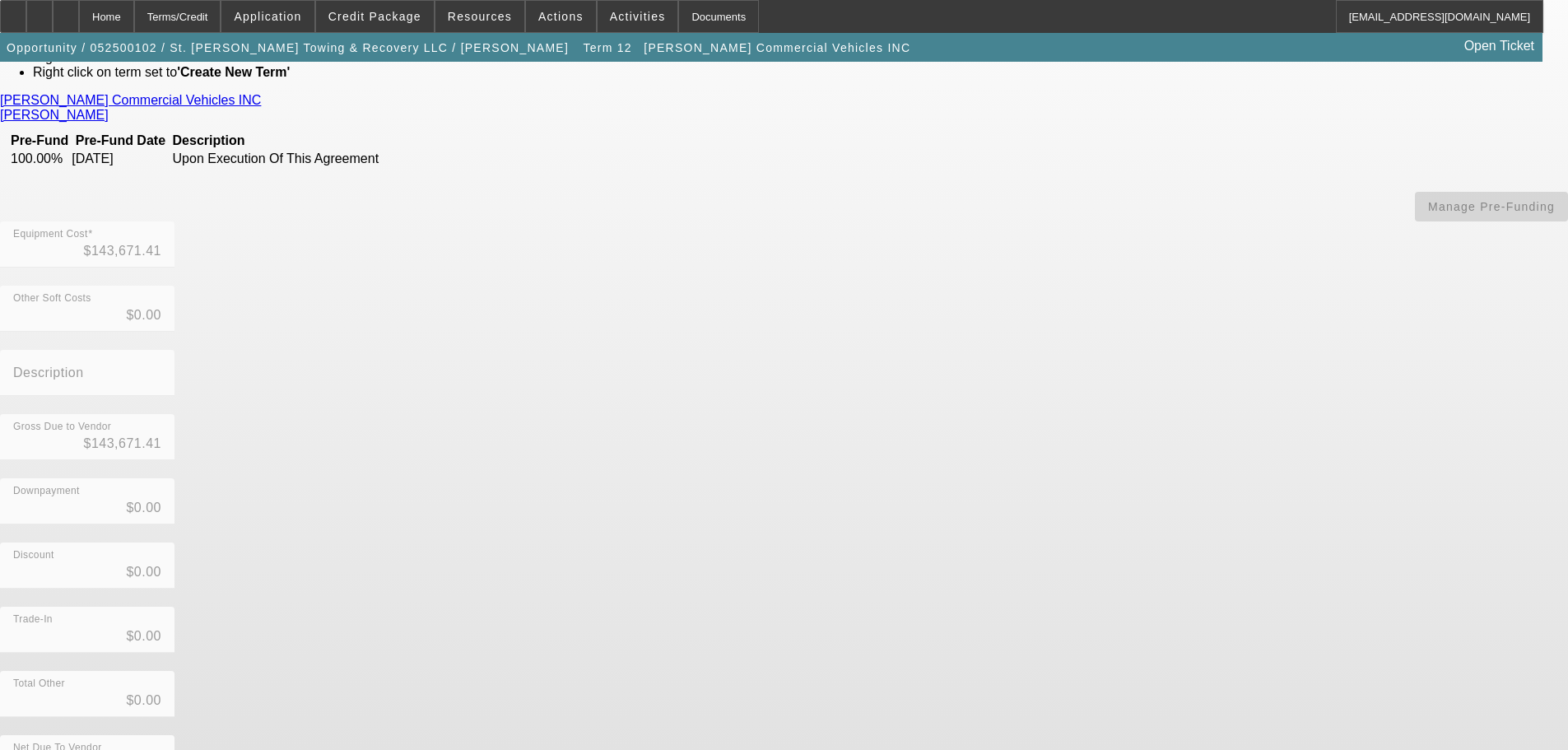
scroll to position [131, 0]
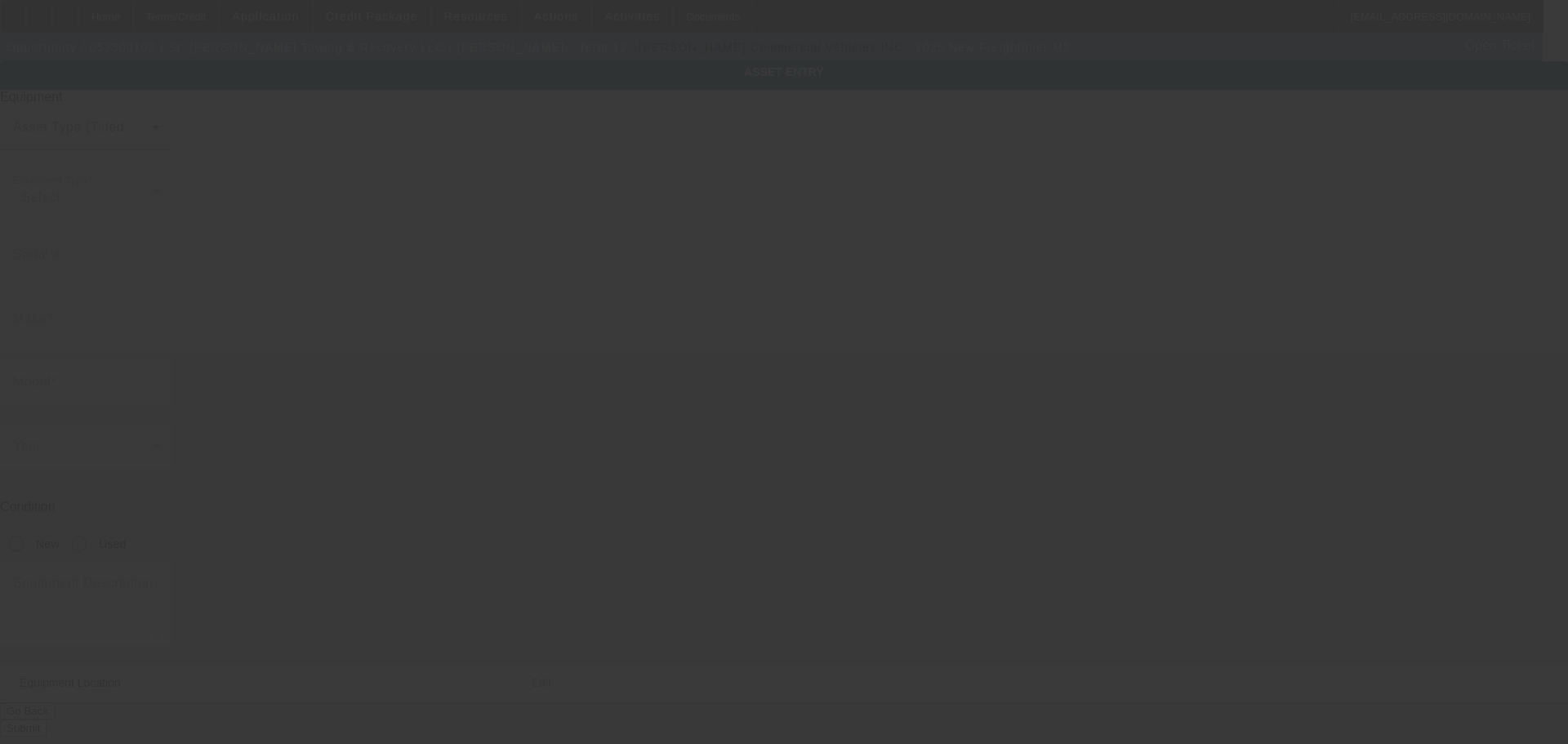
type input "[US_VEHICLE_IDENTIFICATION_NUMBER]"
type input "Freightliner"
type input "M2"
radio input "true"
type textarea "with:"
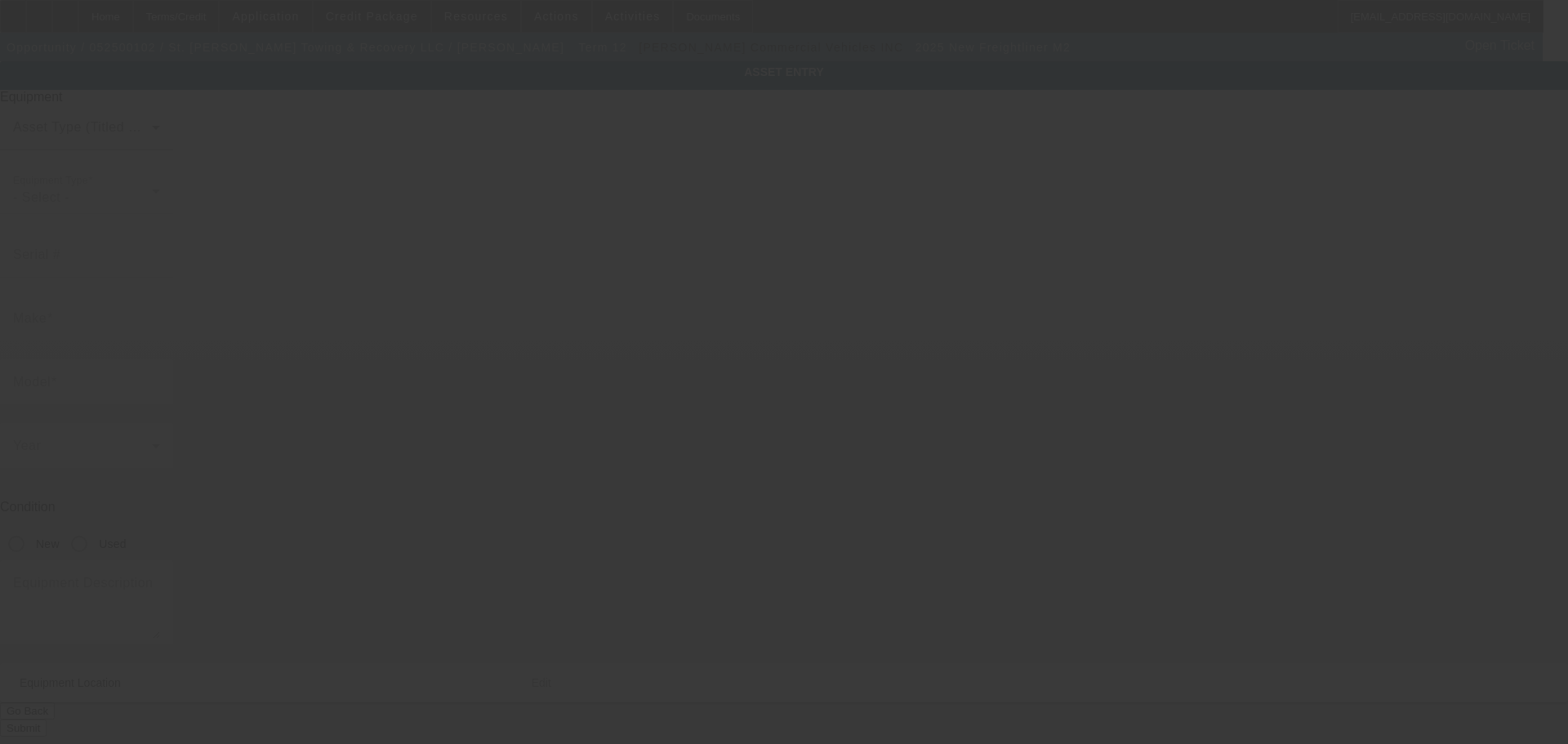
type input "[STREET_ADDRESS][PERSON_NAME]"
type input "Opelousas"
type input "70570"
type input "[GEOGRAPHIC_DATA]"
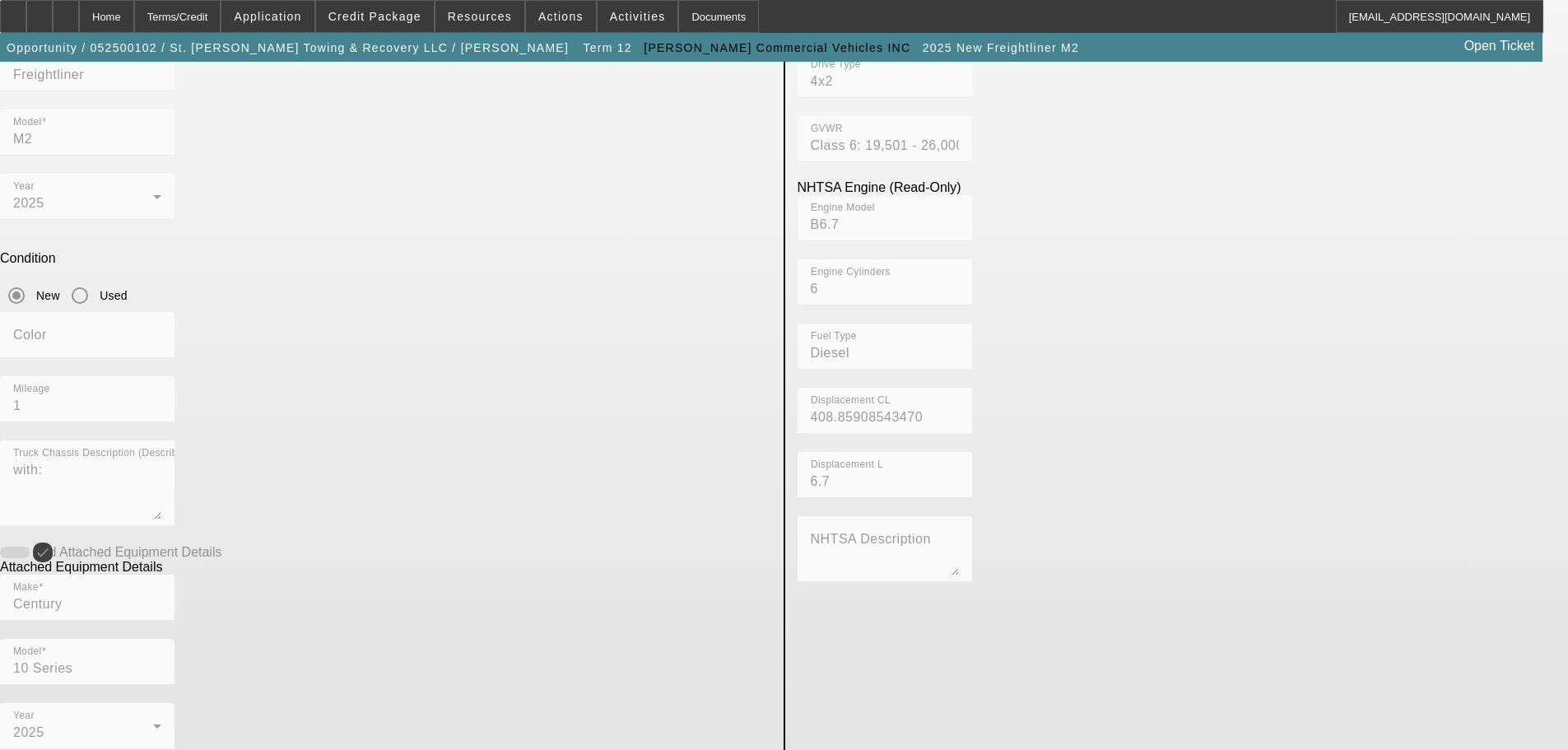
scroll to position [419, 0]
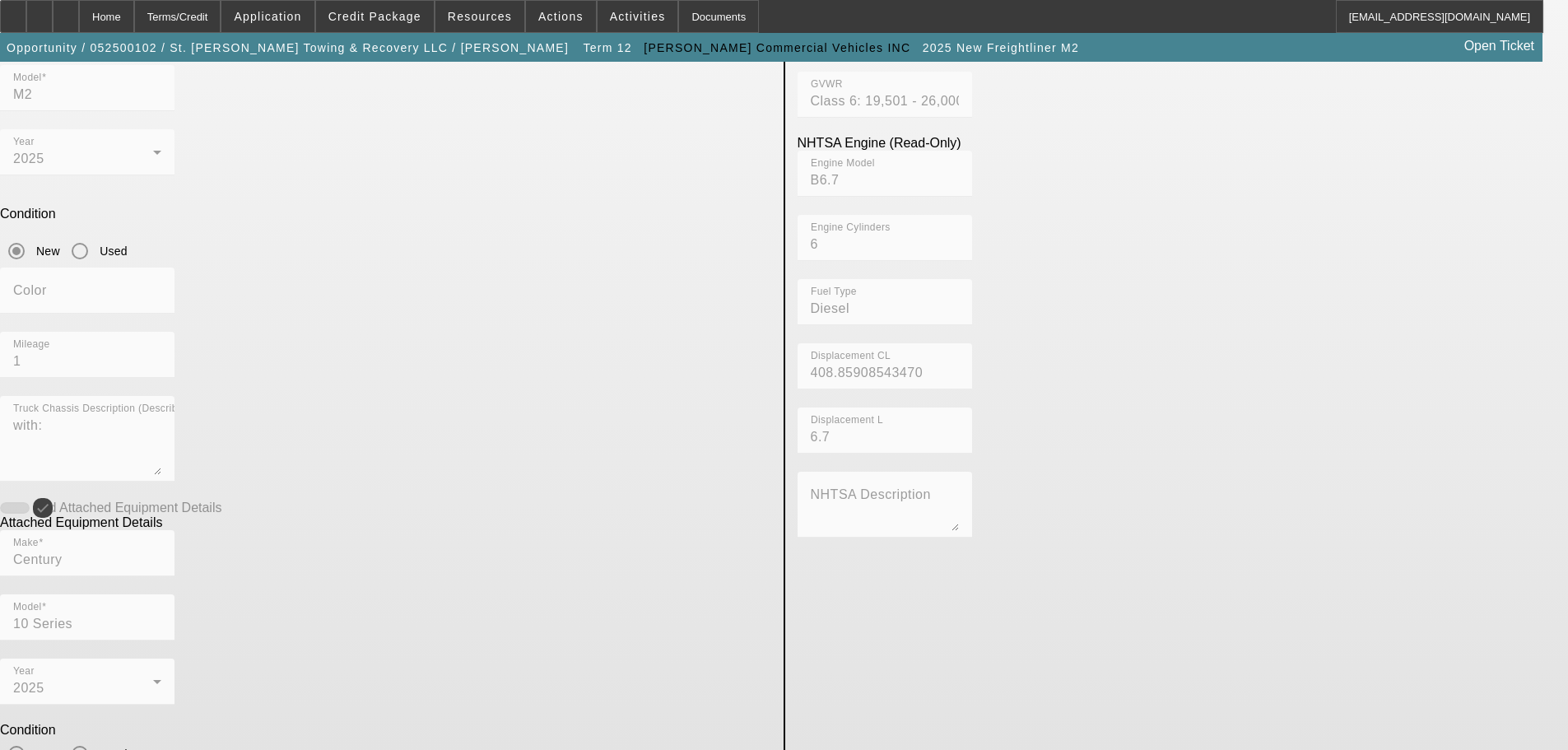
drag, startPoint x: 331, startPoint y: 536, endPoint x: 291, endPoint y: 558, distance: 45.7
click at [291, 558] on app-asset-collateral-manage "ASSET ENTRY USER INPUT - CHASSIS FORM DISABLED - LOCKED/INACTIVE TERM SET OR CL…" at bounding box center [784, 344] width 1568 height 1402
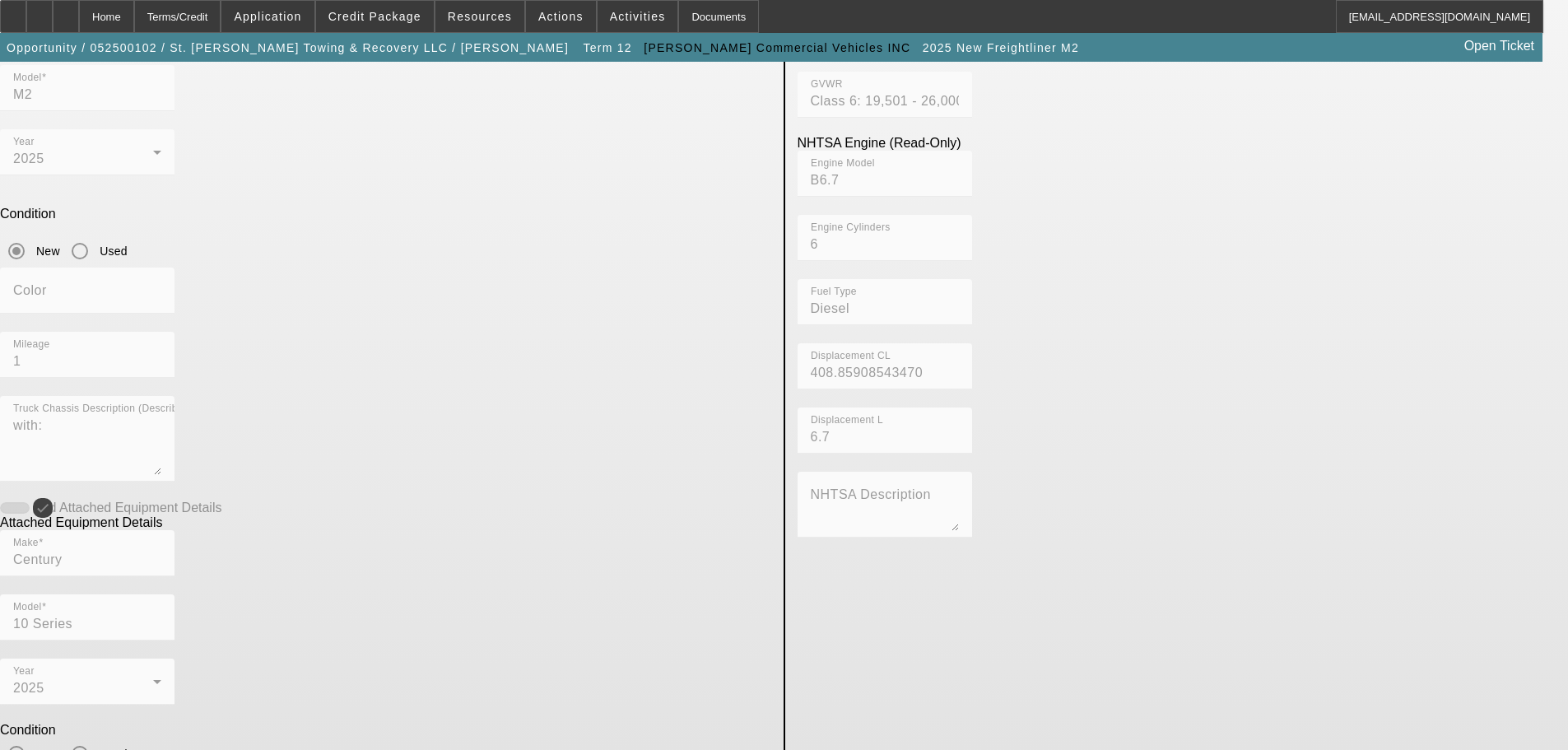
click at [290, 185] on app-asset-collateral-manage "ASSET ENTRY USER INPUT - CHASSIS FORM DISABLED - LOCKED/INACTIVE TERM SET OR CL…" at bounding box center [784, 344] width 1568 height 1402
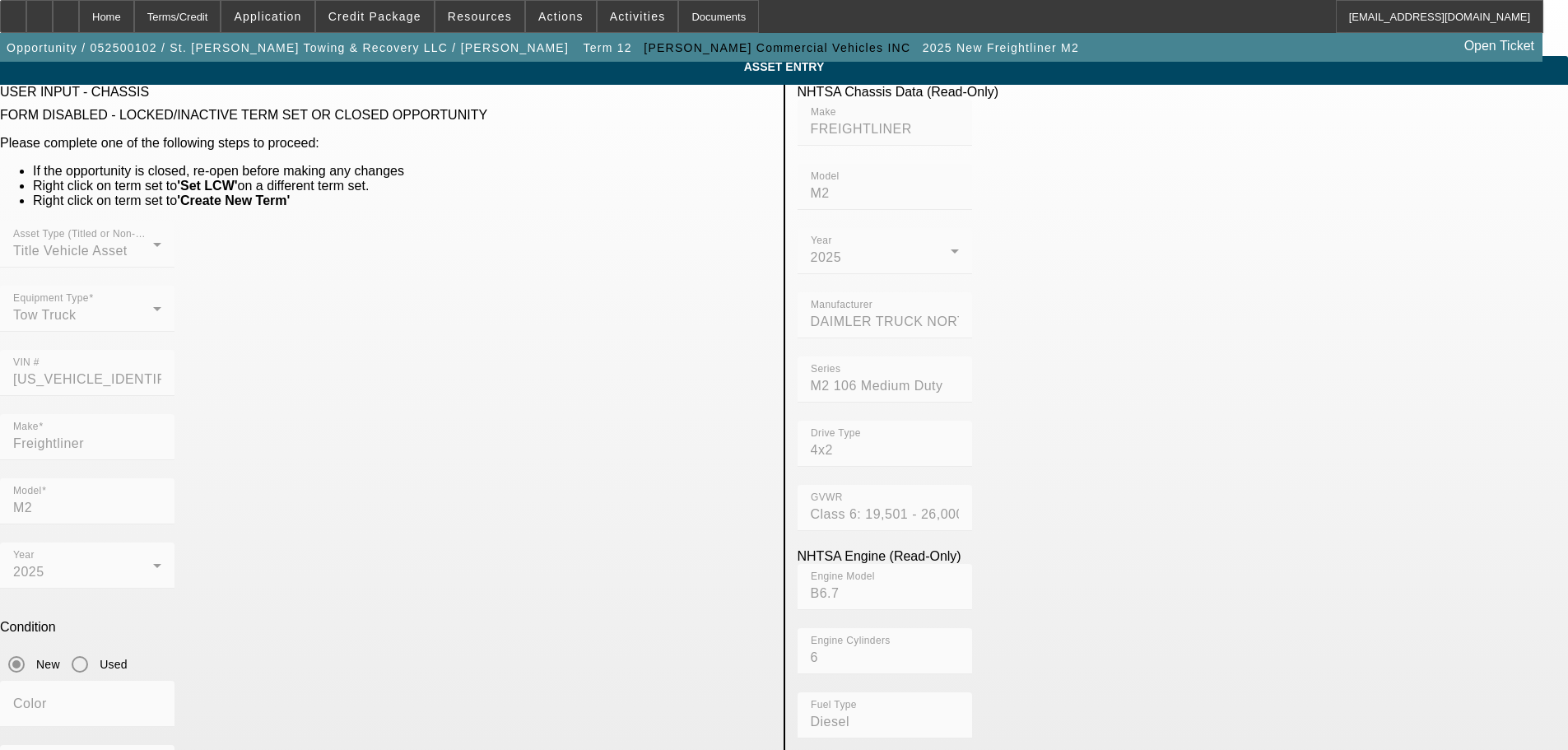
scroll to position [0, 0]
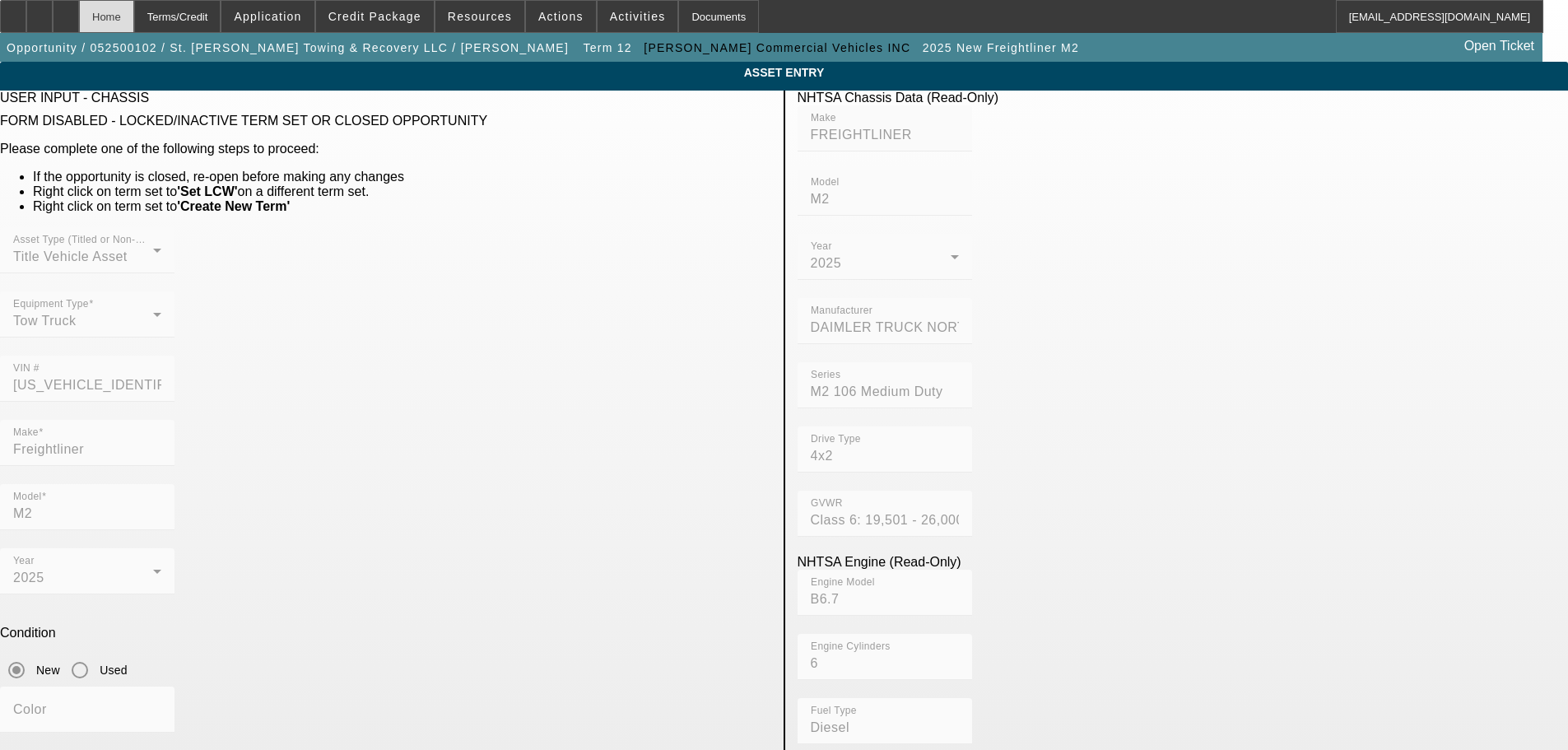
click at [135, 14] on div "Home" at bounding box center [106, 16] width 55 height 33
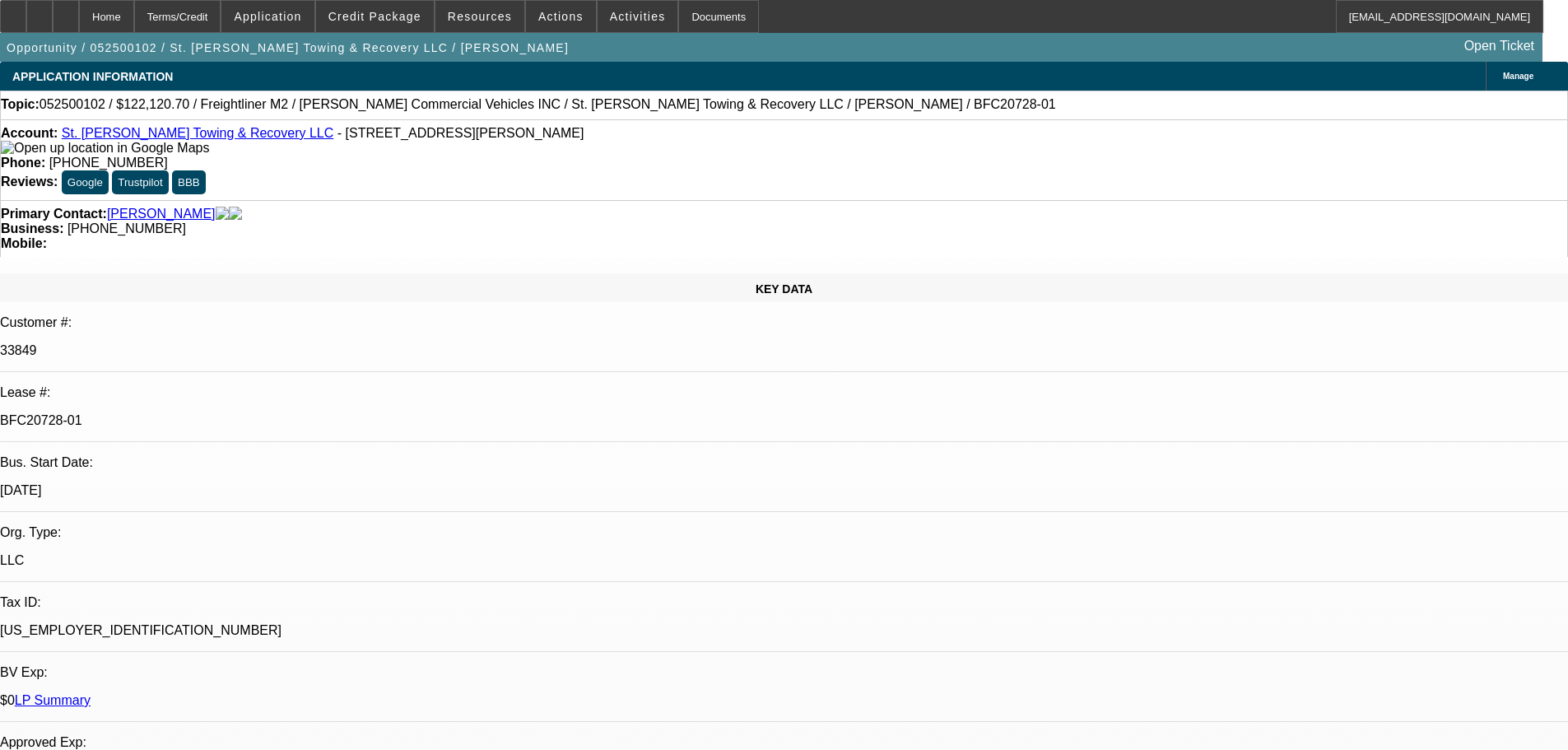
select select "0.15"
select select "0"
select select "2"
select select "0"
select select "6"
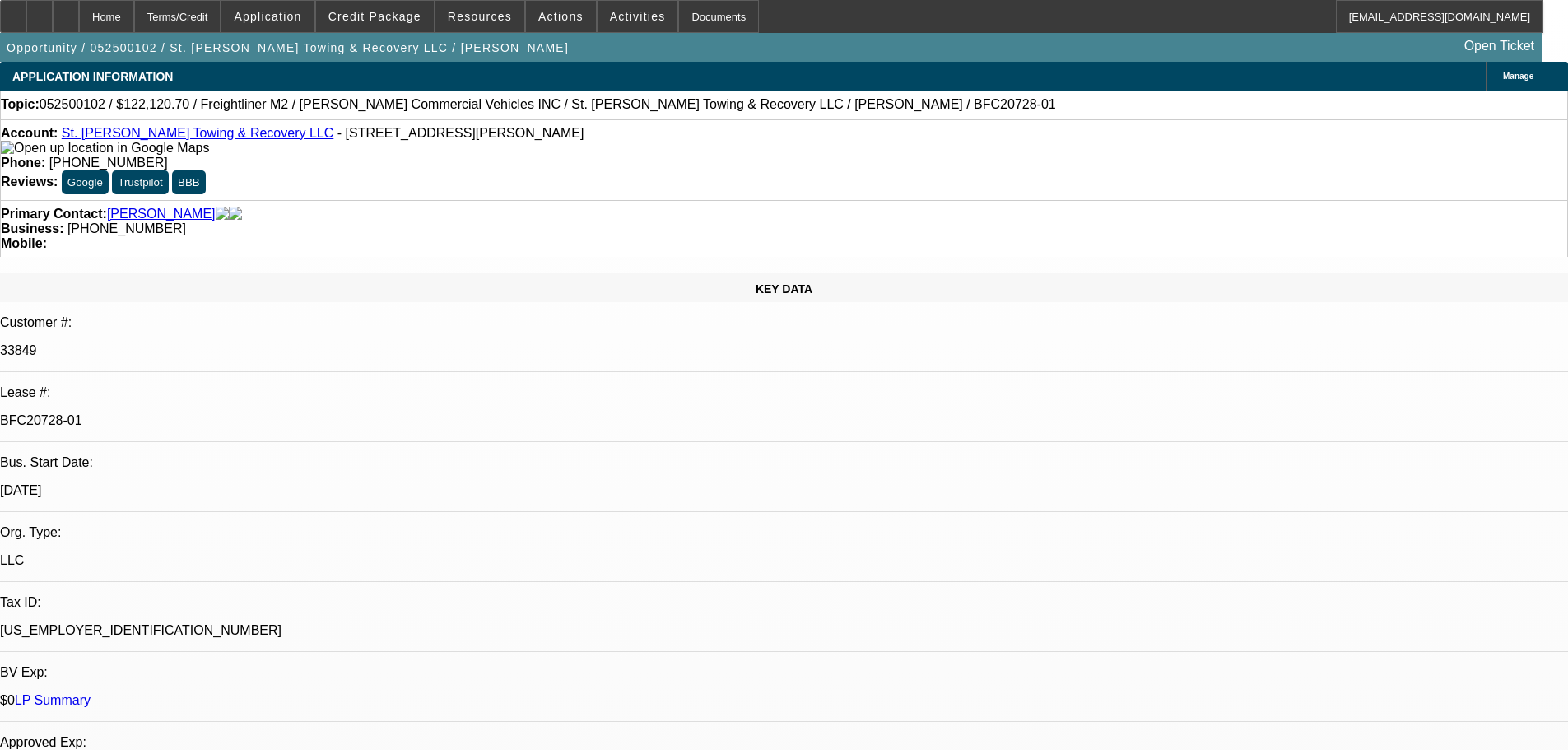
select select "0.15"
select select "0"
select select "2"
select select "0"
select select "6"
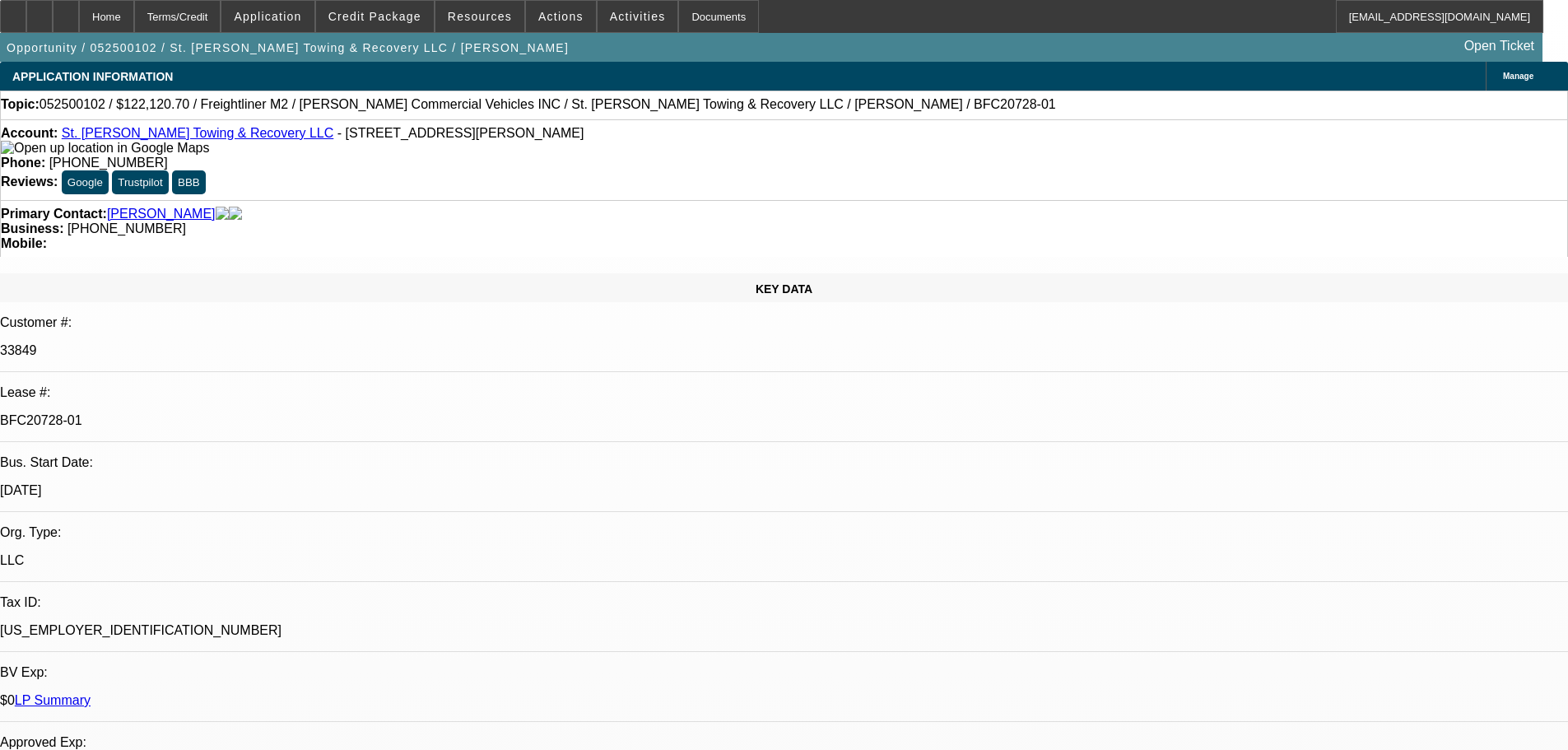
select select "0.15"
select select "0"
select select "2"
select select "0"
select select "6"
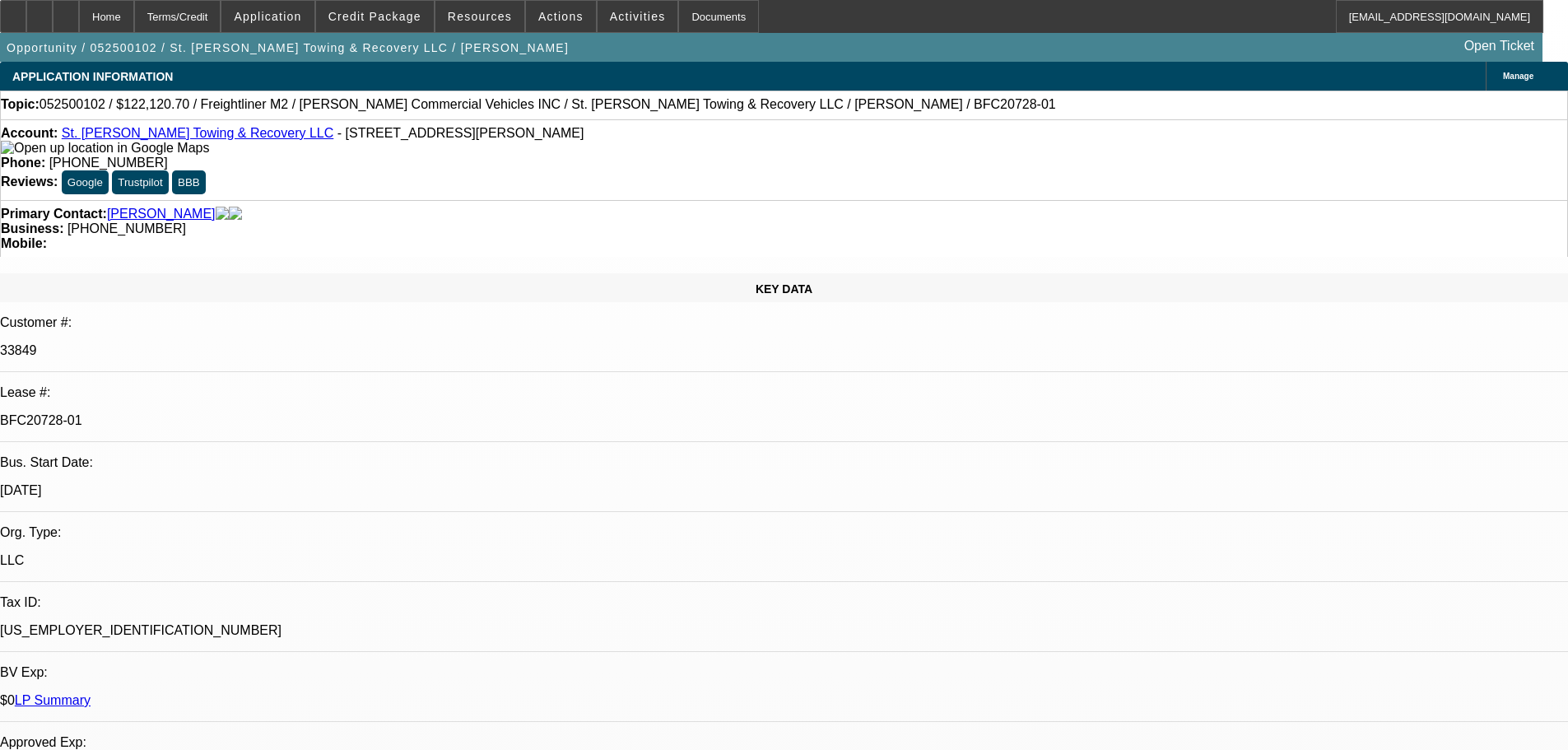
select select "0.15"
select select "0"
select select "2"
select select "0"
select select "6"
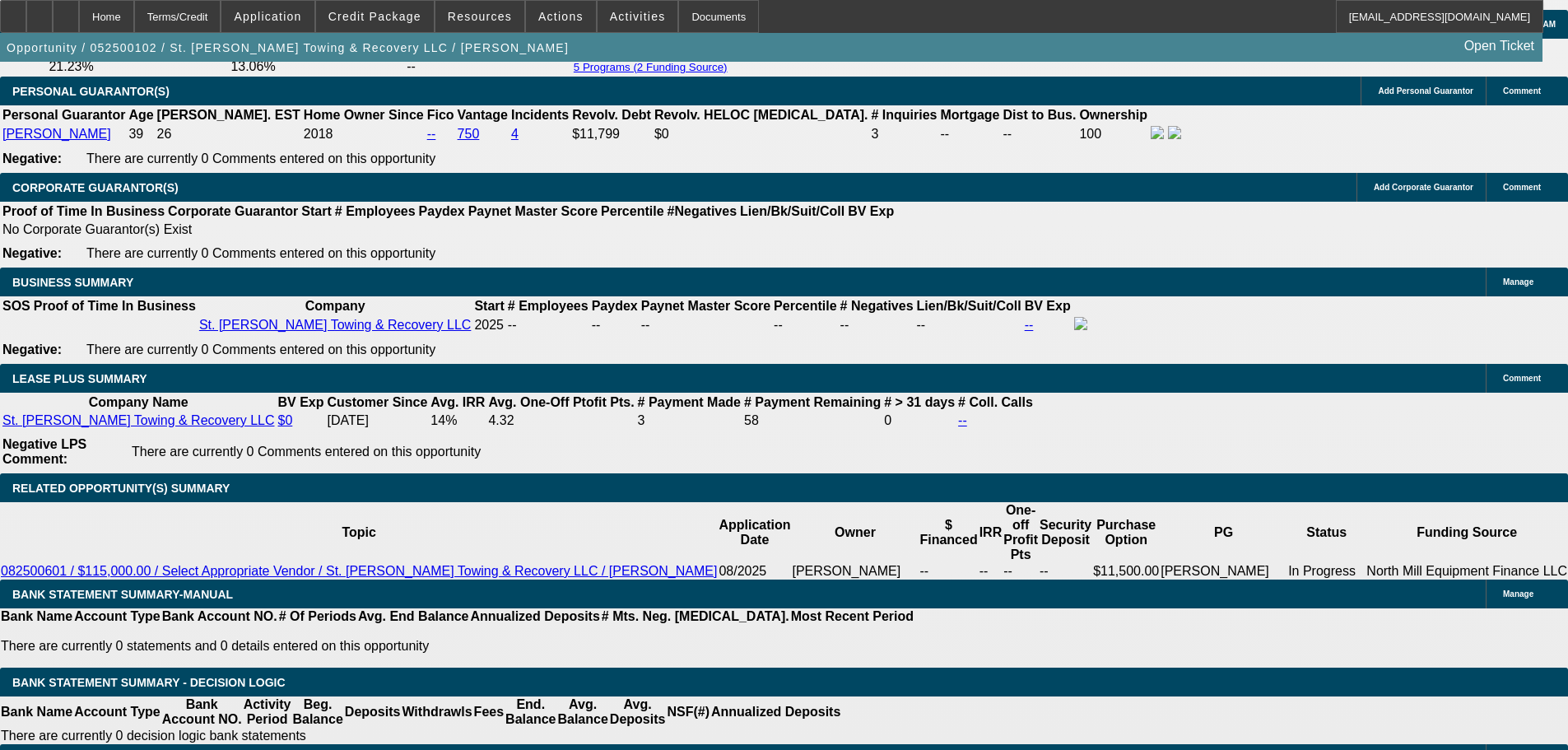
scroll to position [2715, 0]
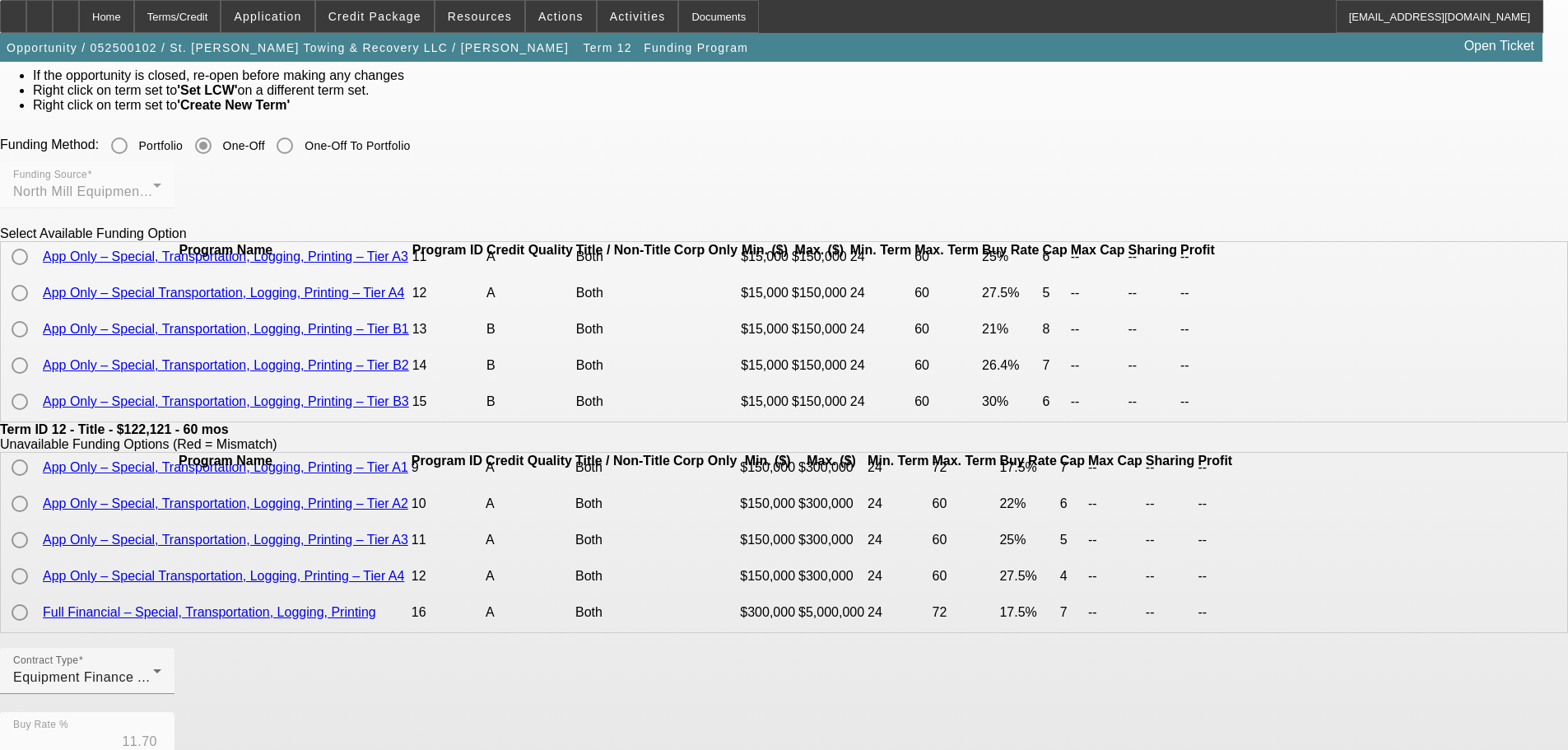
scroll to position [94, 0]
